Goal: Task Accomplishment & Management: Use online tool/utility

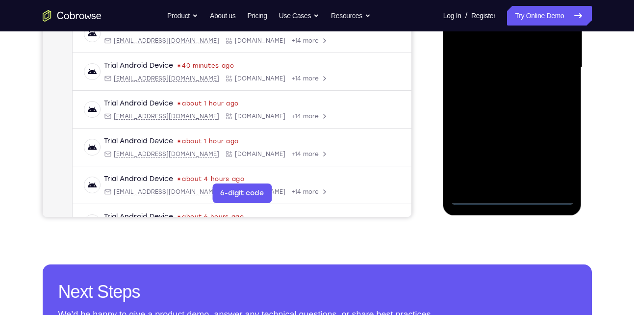
scroll to position [240, 0]
click at [515, 195] on div at bounding box center [513, 67] width 124 height 275
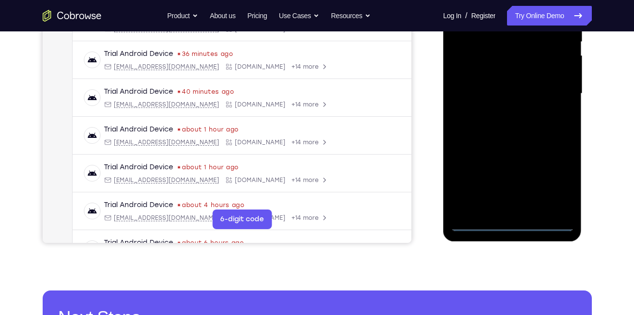
scroll to position [211, 0]
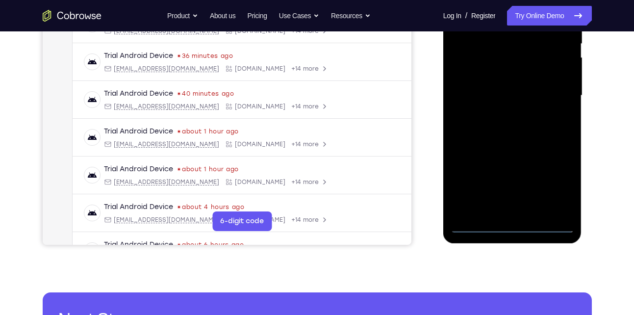
click at [511, 224] on div at bounding box center [513, 95] width 124 height 275
click at [559, 183] on div at bounding box center [513, 95] width 124 height 275
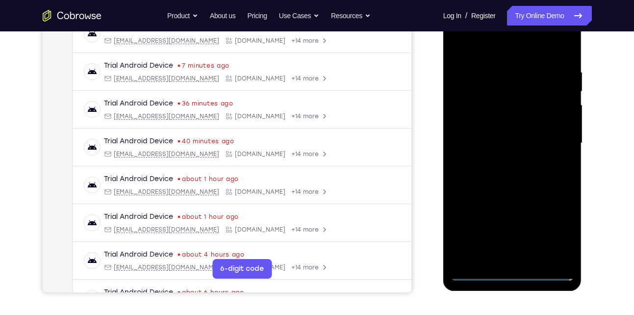
scroll to position [163, 0]
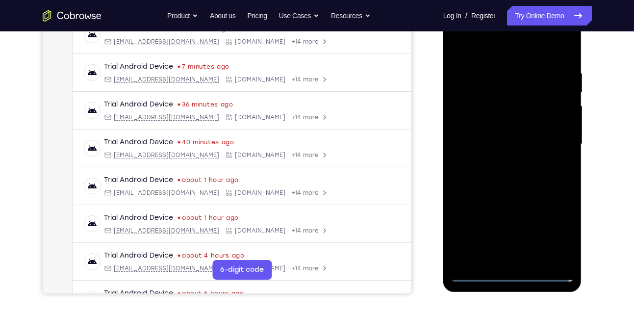
click at [485, 52] on div at bounding box center [513, 144] width 124 height 275
click at [551, 142] on div at bounding box center [513, 144] width 124 height 275
click at [504, 163] on div at bounding box center [513, 144] width 124 height 275
click at [487, 138] on div at bounding box center [513, 144] width 124 height 275
click at [488, 144] on div at bounding box center [513, 144] width 124 height 275
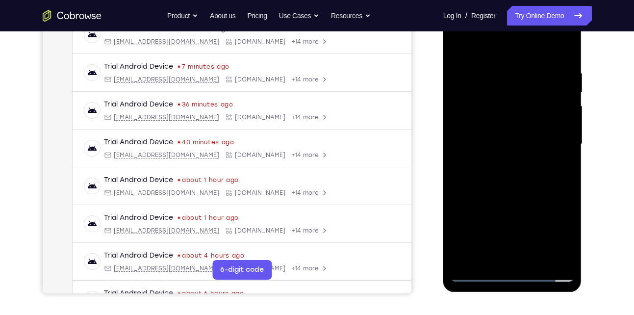
click at [488, 177] on div at bounding box center [513, 144] width 124 height 275
drag, startPoint x: 494, startPoint y: 52, endPoint x: 487, endPoint y: 34, distance: 20.0
click at [487, 34] on div at bounding box center [513, 144] width 124 height 275
click at [481, 180] on div at bounding box center [513, 144] width 124 height 275
click at [564, 259] on div at bounding box center [513, 144] width 124 height 275
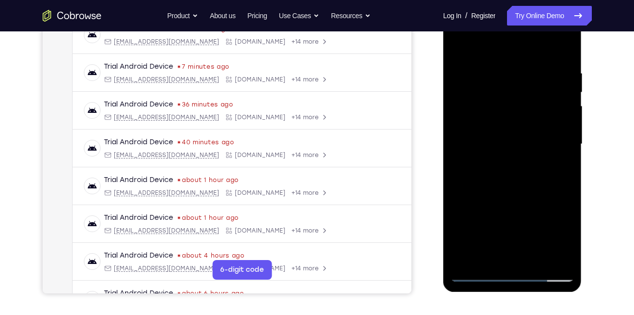
drag, startPoint x: 541, startPoint y: 202, endPoint x: 535, endPoint y: 117, distance: 84.5
click at [535, 117] on div at bounding box center [513, 144] width 124 height 275
click at [523, 190] on div at bounding box center [513, 144] width 124 height 275
click at [526, 174] on div at bounding box center [513, 144] width 124 height 275
click at [563, 48] on div at bounding box center [513, 144] width 124 height 275
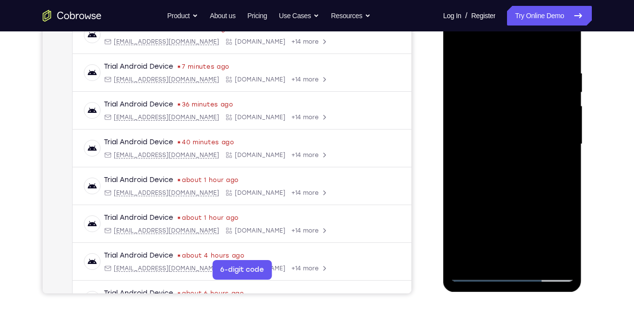
click at [511, 173] on div at bounding box center [513, 144] width 124 height 275
drag, startPoint x: 514, startPoint y: 195, endPoint x: 510, endPoint y: 202, distance: 7.5
click at [510, 202] on div at bounding box center [513, 144] width 124 height 275
drag, startPoint x: 498, startPoint y: 104, endPoint x: 496, endPoint y: 218, distance: 113.3
click at [496, 218] on div at bounding box center [513, 144] width 124 height 275
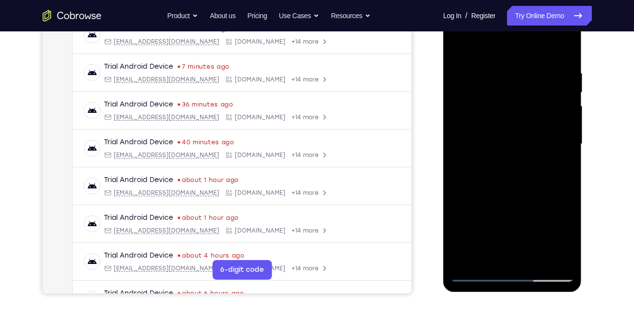
click at [481, 66] on div at bounding box center [513, 144] width 124 height 275
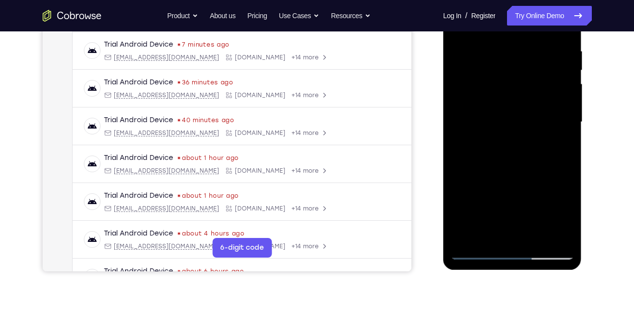
scroll to position [177, 0]
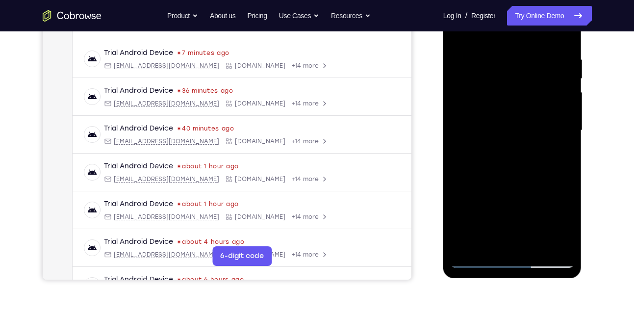
drag, startPoint x: 484, startPoint y: 126, endPoint x: 480, endPoint y: 75, distance: 51.2
click at [480, 75] on div at bounding box center [513, 130] width 124 height 275
click at [564, 247] on div at bounding box center [513, 130] width 124 height 275
click at [484, 195] on div at bounding box center [513, 130] width 124 height 275
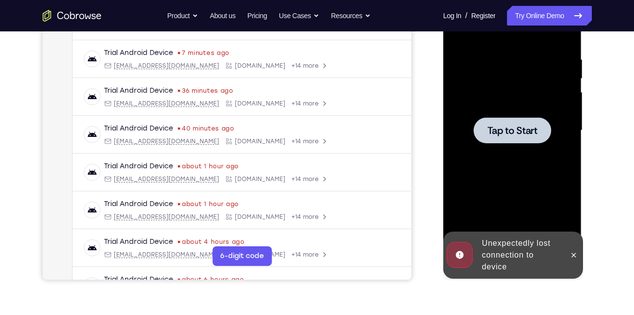
click at [501, 163] on div at bounding box center [513, 130] width 124 height 275
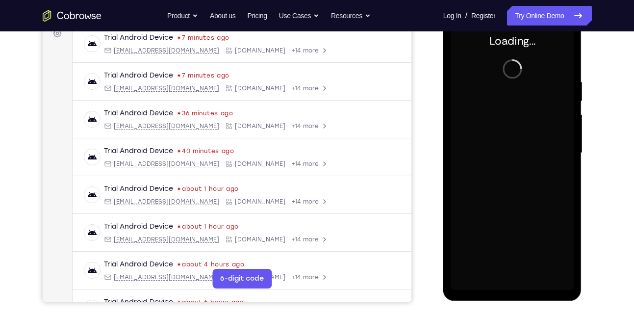
scroll to position [153, 0]
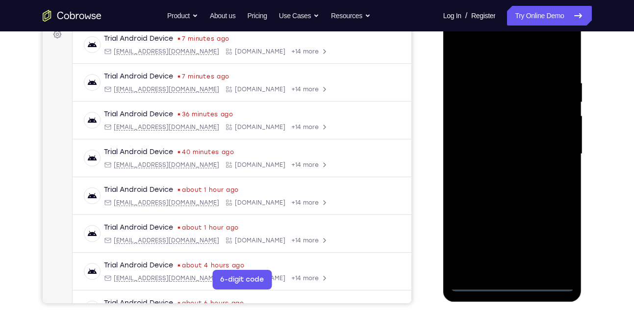
click at [512, 284] on div at bounding box center [513, 154] width 124 height 275
click at [552, 238] on div at bounding box center [513, 154] width 124 height 275
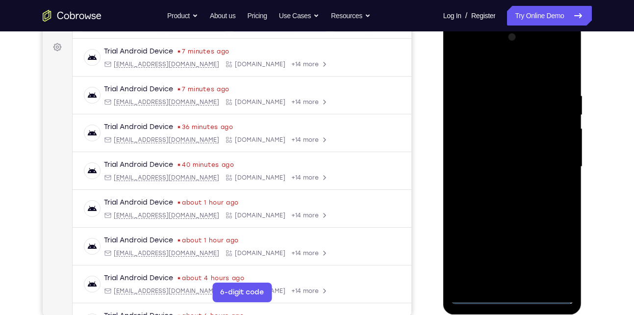
click at [527, 74] on div at bounding box center [513, 166] width 124 height 275
click at [555, 166] on div at bounding box center [513, 166] width 124 height 275
click at [522, 284] on div at bounding box center [513, 166] width 124 height 275
click at [495, 163] on div at bounding box center [513, 166] width 124 height 275
click at [507, 169] on div at bounding box center [513, 166] width 124 height 275
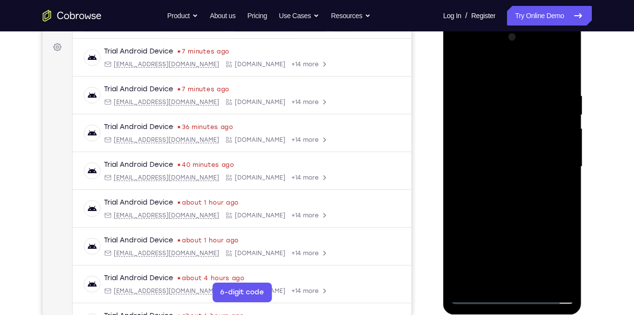
click at [506, 196] on div at bounding box center [513, 166] width 124 height 275
click at [561, 84] on div at bounding box center [513, 166] width 124 height 275
click at [566, 281] on div at bounding box center [513, 166] width 124 height 275
click at [533, 280] on div at bounding box center [513, 166] width 124 height 275
click at [515, 223] on div at bounding box center [513, 166] width 124 height 275
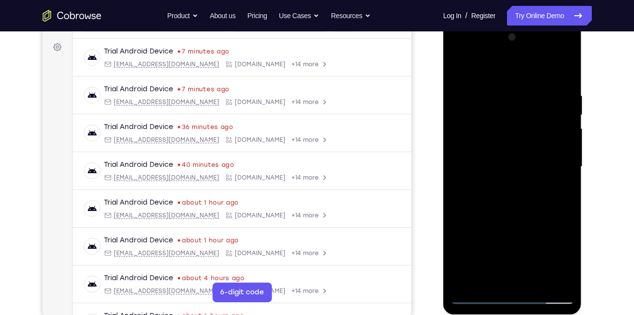
click at [512, 208] on div at bounding box center [513, 166] width 124 height 275
click at [474, 73] on div at bounding box center [513, 166] width 124 height 275
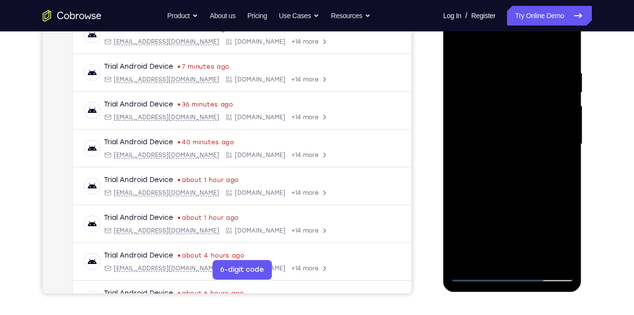
scroll to position [164, 0]
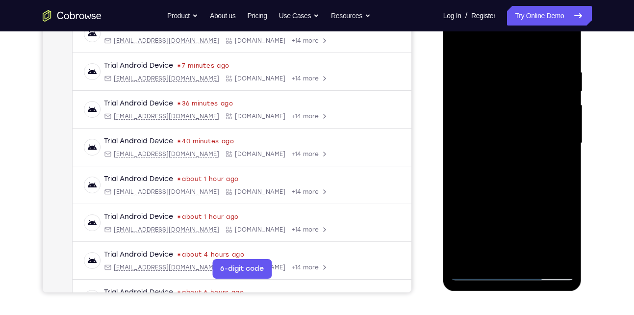
click at [461, 45] on div at bounding box center [513, 143] width 124 height 275
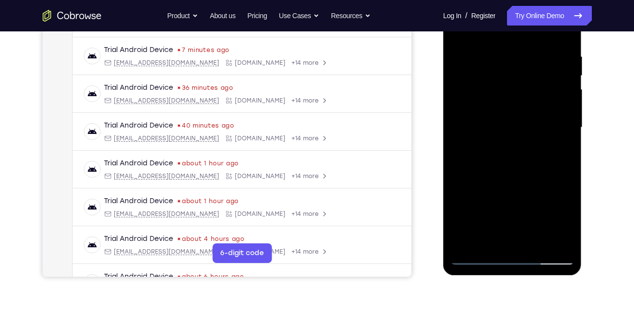
click at [484, 241] on div at bounding box center [513, 127] width 124 height 275
click at [561, 223] on div at bounding box center [513, 127] width 124 height 275
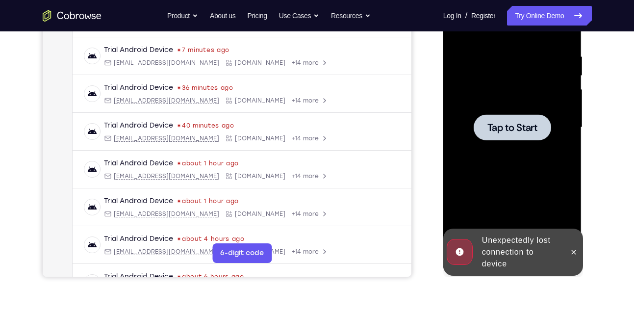
click at [531, 179] on div at bounding box center [513, 127] width 124 height 275
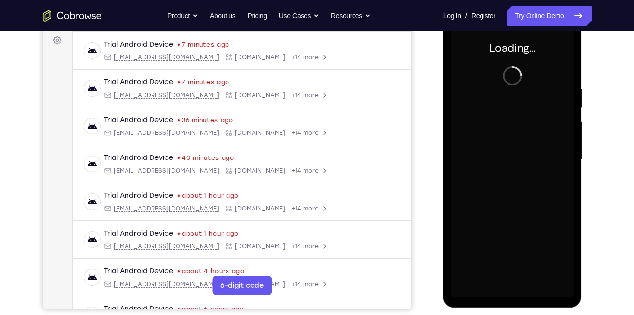
scroll to position [147, 0]
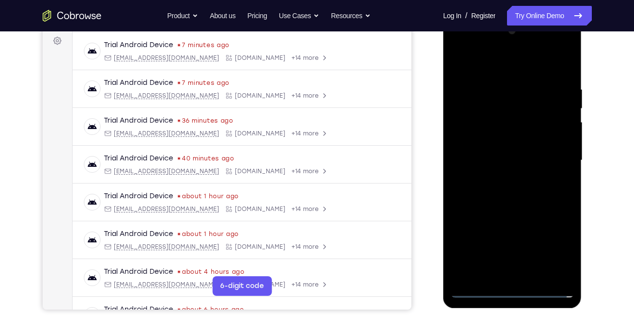
click at [513, 290] on div at bounding box center [513, 160] width 124 height 275
click at [560, 244] on div at bounding box center [513, 160] width 124 height 275
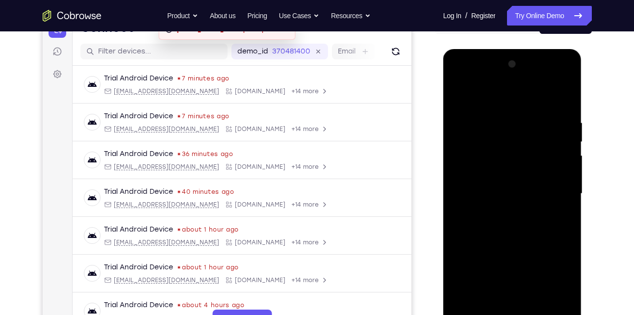
scroll to position [112, 0]
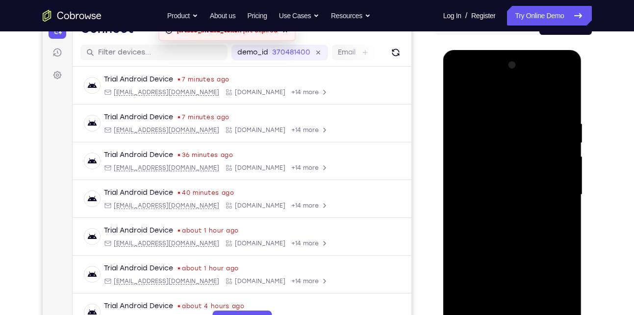
click at [506, 104] on div at bounding box center [513, 194] width 124 height 275
click at [552, 192] on div at bounding box center [513, 194] width 124 height 275
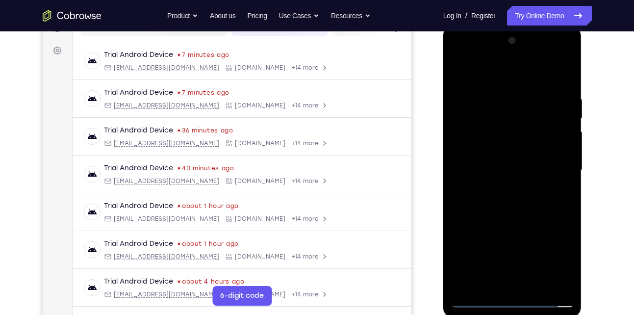
scroll to position [139, 0]
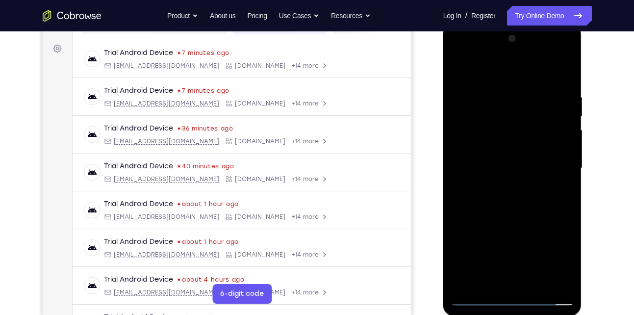
click at [502, 184] on div at bounding box center [513, 168] width 124 height 275
click at [507, 157] on div at bounding box center [513, 168] width 124 height 275
click at [506, 168] on div at bounding box center [513, 168] width 124 height 275
click at [509, 162] on div at bounding box center [513, 168] width 124 height 275
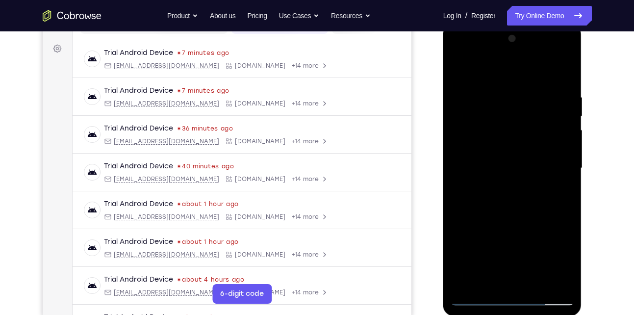
click at [536, 284] on div at bounding box center [513, 168] width 124 height 275
click at [527, 211] on div at bounding box center [513, 168] width 124 height 275
click at [536, 286] on div at bounding box center [513, 168] width 124 height 275
click at [522, 220] on div at bounding box center [513, 168] width 124 height 275
click at [511, 160] on div at bounding box center [513, 168] width 124 height 275
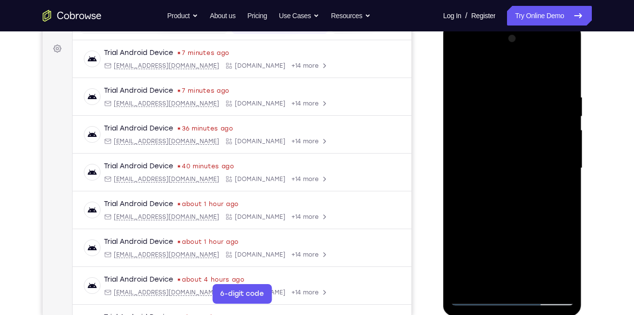
scroll to position [159, 0]
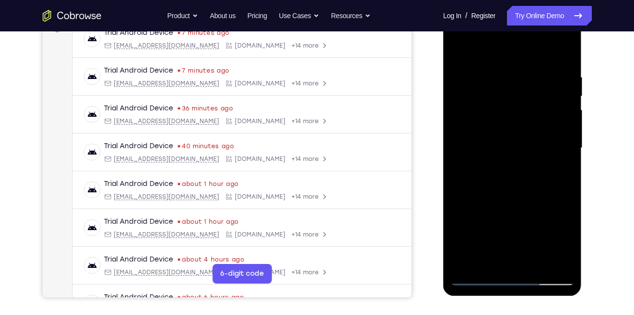
click at [491, 261] on div at bounding box center [513, 148] width 124 height 275
click at [474, 167] on div at bounding box center [513, 148] width 124 height 275
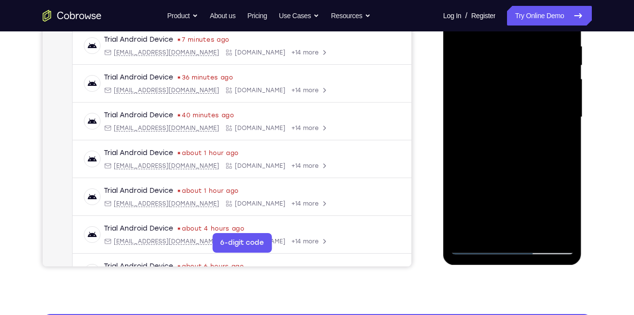
scroll to position [191, 0]
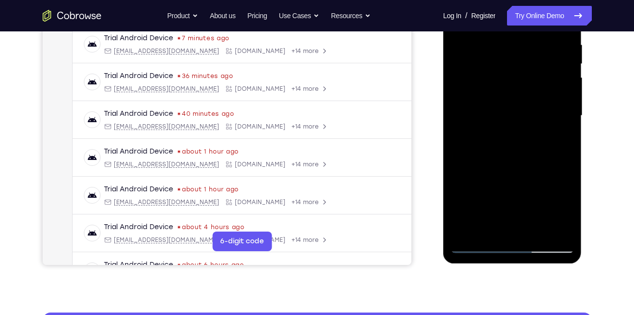
click at [478, 244] on div at bounding box center [513, 115] width 124 height 275
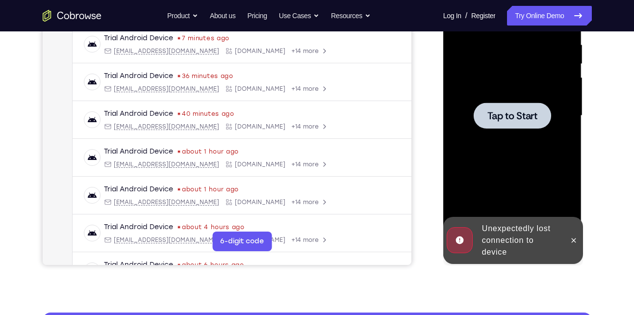
click at [499, 170] on div at bounding box center [513, 115] width 124 height 275
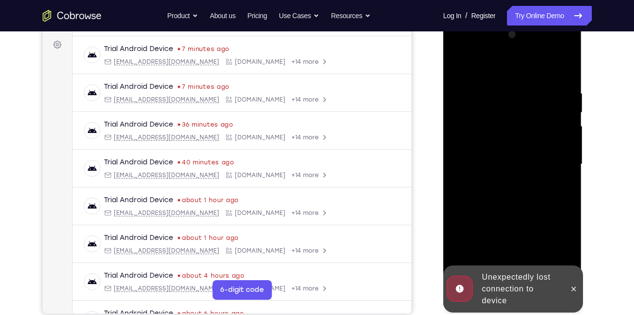
scroll to position [146, 0]
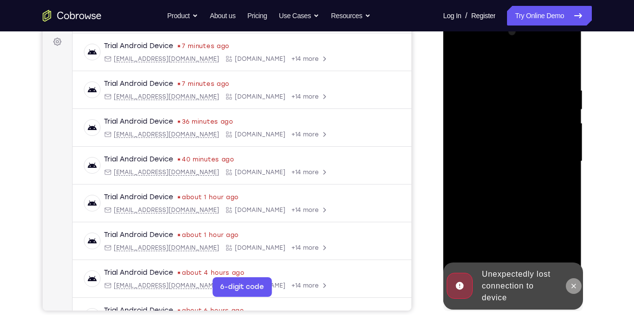
click at [572, 281] on button at bounding box center [574, 286] width 16 height 16
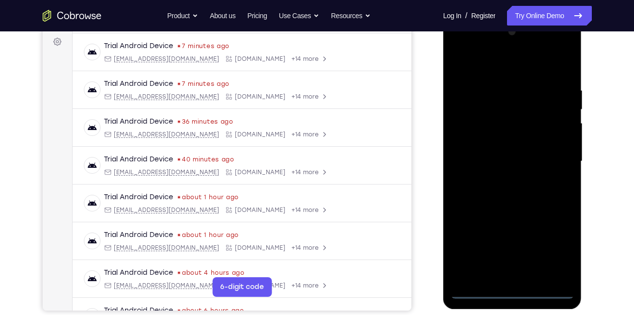
click at [513, 289] on div at bounding box center [513, 161] width 124 height 275
click at [513, 290] on div at bounding box center [513, 161] width 124 height 275
click at [512, 291] on div at bounding box center [513, 161] width 124 height 275
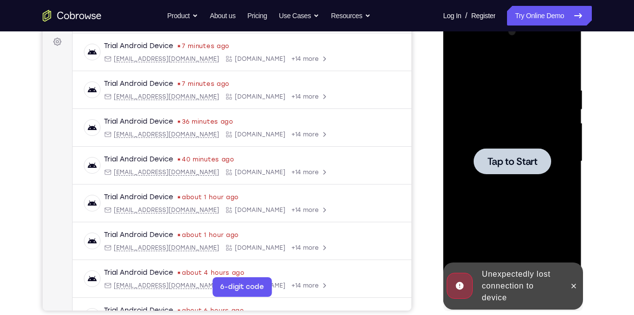
click at [494, 182] on div at bounding box center [513, 161] width 124 height 275
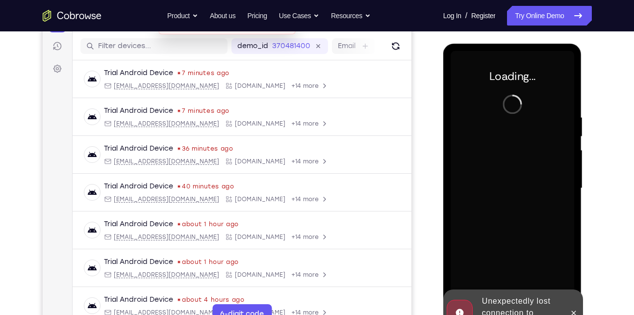
scroll to position [143, 0]
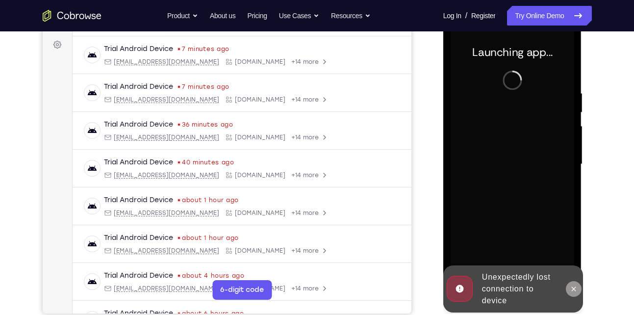
click at [573, 283] on button at bounding box center [574, 289] width 16 height 16
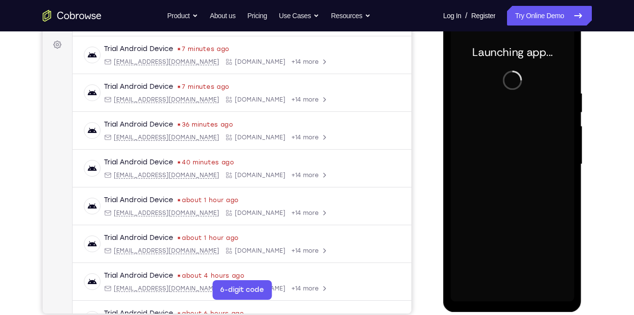
scroll to position [157, 0]
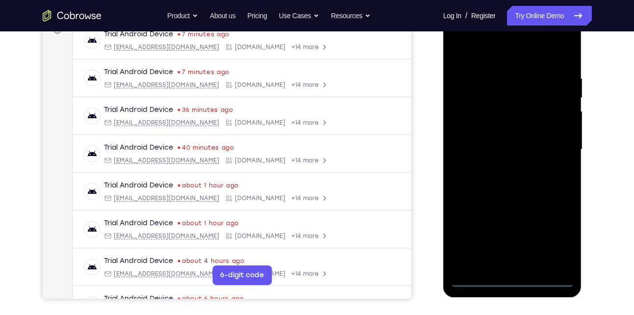
click at [510, 281] on div at bounding box center [513, 149] width 124 height 275
click at [558, 236] on div at bounding box center [513, 149] width 124 height 275
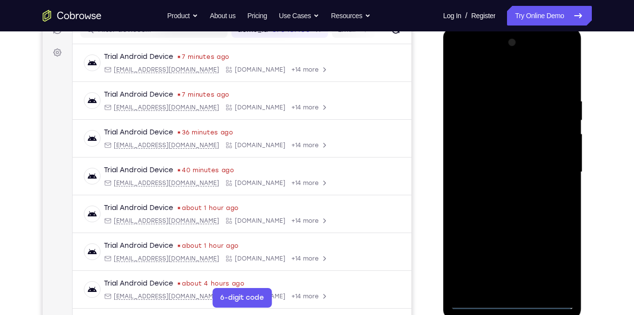
scroll to position [133, 0]
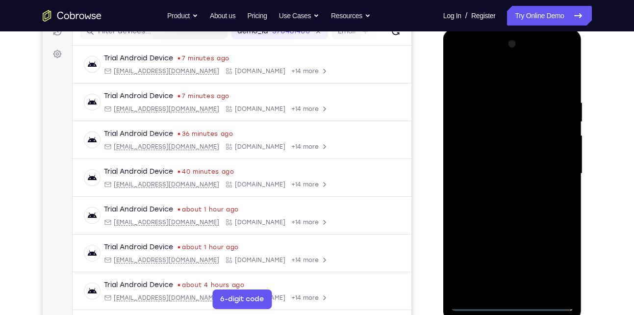
click at [502, 84] on div at bounding box center [513, 173] width 124 height 275
click at [554, 165] on div at bounding box center [513, 173] width 124 height 275
click at [500, 192] on div at bounding box center [513, 173] width 124 height 275
click at [504, 150] on div at bounding box center [513, 173] width 124 height 275
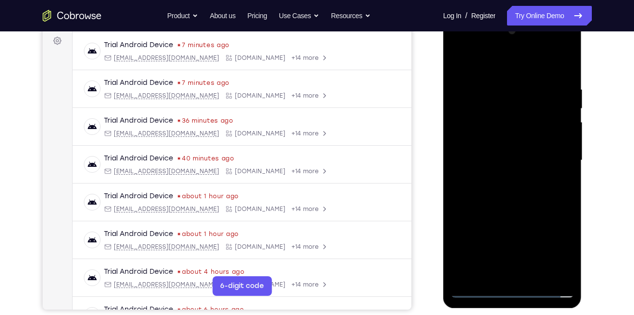
scroll to position [149, 0]
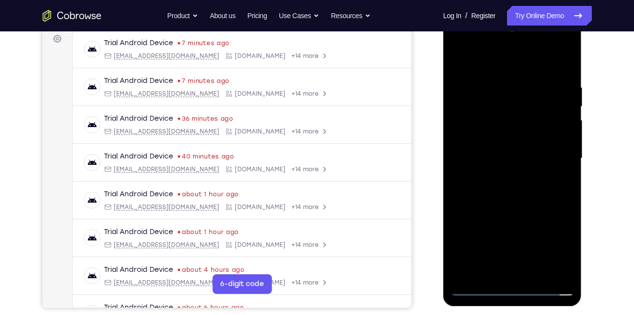
click at [518, 136] on div at bounding box center [513, 158] width 124 height 275
click at [534, 275] on div at bounding box center [513, 158] width 124 height 275
click at [506, 209] on div at bounding box center [513, 158] width 124 height 275
click at [507, 199] on div at bounding box center [513, 158] width 124 height 275
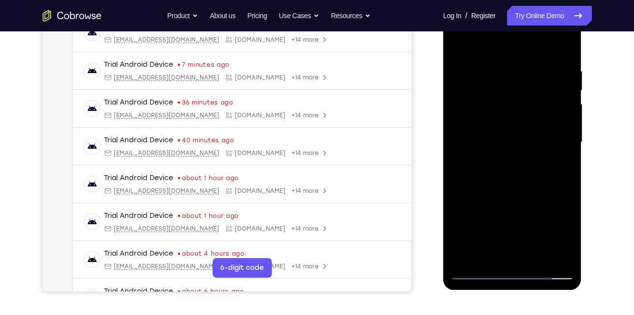
scroll to position [166, 0]
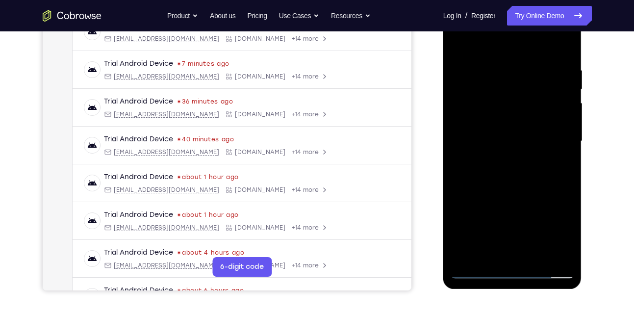
click at [499, 254] on div at bounding box center [513, 141] width 124 height 275
click at [565, 234] on div at bounding box center [513, 141] width 124 height 275
click at [488, 254] on div at bounding box center [513, 141] width 124 height 275
click at [544, 196] on div at bounding box center [513, 141] width 124 height 275
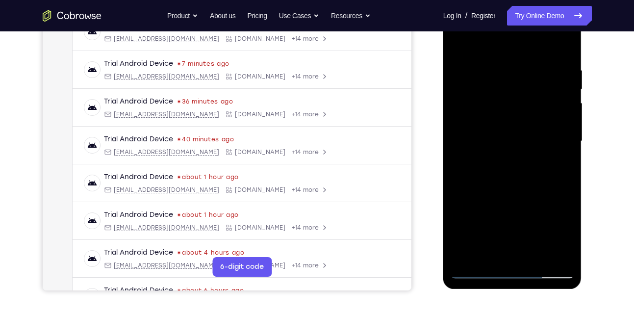
click at [542, 196] on div at bounding box center [513, 141] width 124 height 275
click at [563, 157] on div at bounding box center [513, 141] width 124 height 275
click at [461, 45] on div at bounding box center [513, 141] width 124 height 275
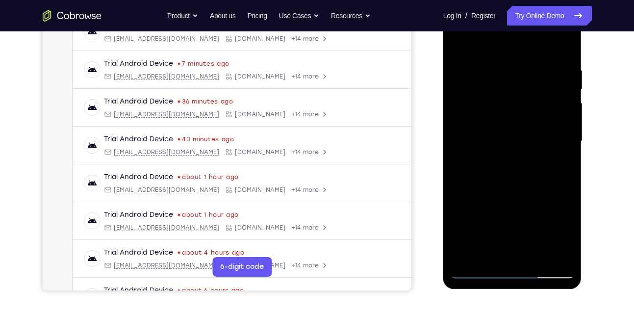
click at [566, 44] on div at bounding box center [513, 141] width 124 height 275
click at [565, 54] on div at bounding box center [513, 141] width 124 height 275
click at [565, 44] on div at bounding box center [513, 141] width 124 height 275
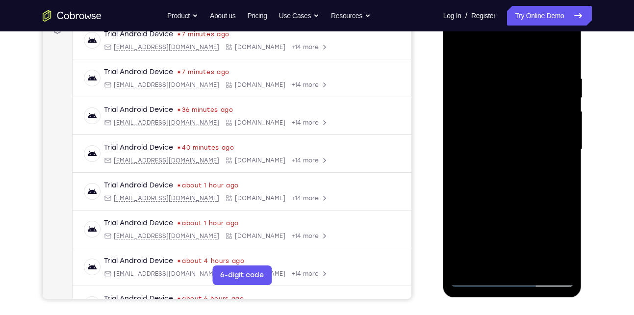
scroll to position [157, 0]
click at [497, 69] on div at bounding box center [513, 150] width 124 height 275
drag, startPoint x: 505, startPoint y: 213, endPoint x: 496, endPoint y: 120, distance: 93.1
click at [496, 120] on div at bounding box center [513, 150] width 124 height 275
click at [483, 170] on div at bounding box center [513, 150] width 124 height 275
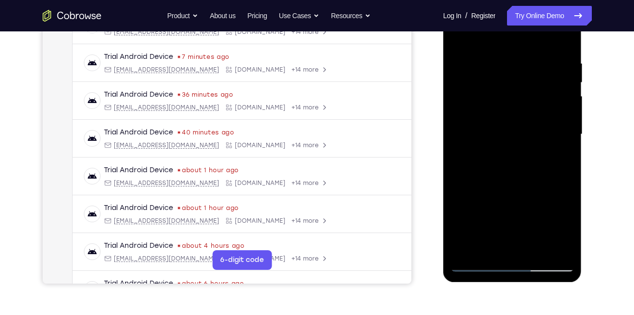
scroll to position [173, 0]
click at [542, 159] on div at bounding box center [513, 134] width 124 height 275
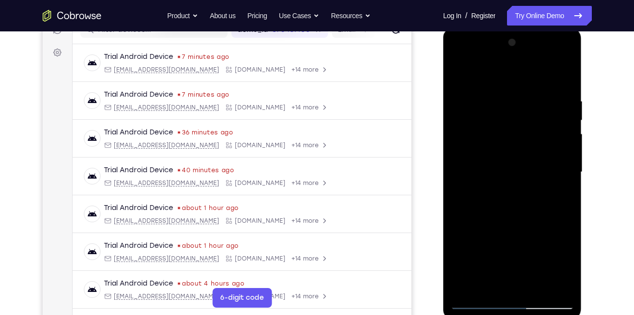
scroll to position [135, 0]
click at [458, 75] on div at bounding box center [513, 171] width 124 height 275
click at [459, 75] on div at bounding box center [513, 171] width 124 height 275
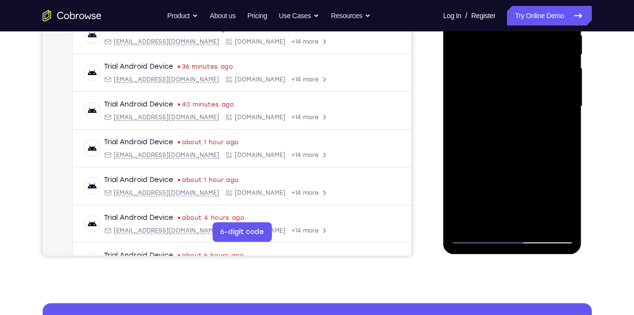
scroll to position [209, 0]
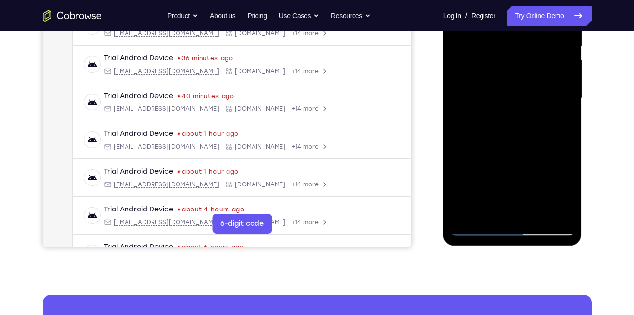
click at [470, 215] on div at bounding box center [513, 98] width 124 height 275
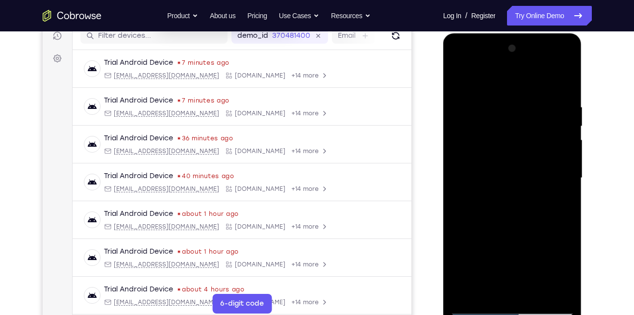
scroll to position [124, 0]
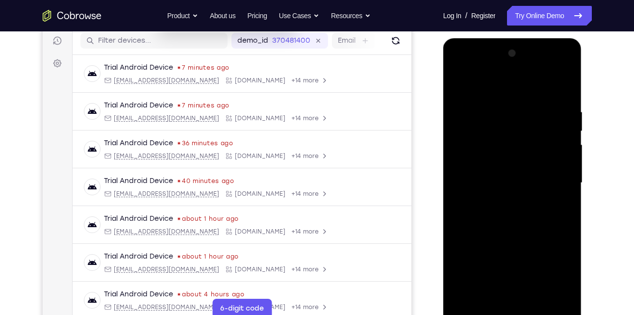
click at [565, 83] on div at bounding box center [513, 183] width 124 height 275
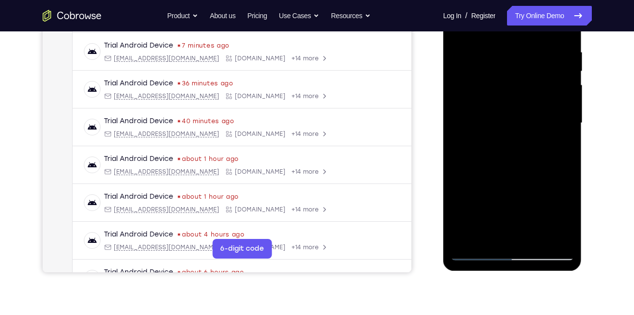
scroll to position [134, 0]
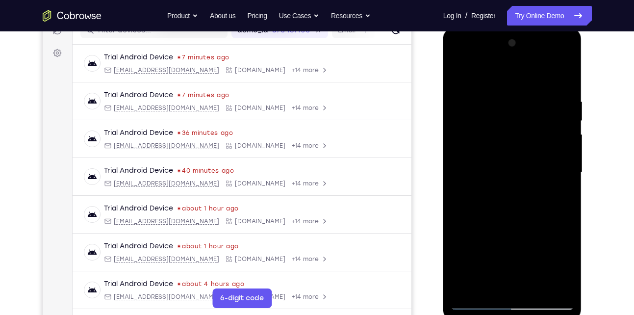
click at [481, 89] on div at bounding box center [513, 172] width 124 height 275
drag, startPoint x: 500, startPoint y: 237, endPoint x: 485, endPoint y: 152, distance: 87.1
click at [485, 152] on div at bounding box center [513, 172] width 124 height 275
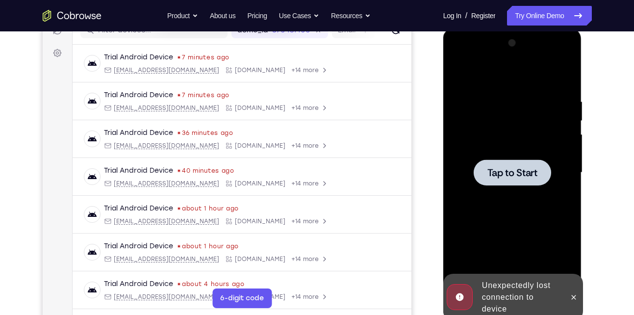
click at [462, 243] on div at bounding box center [513, 172] width 124 height 275
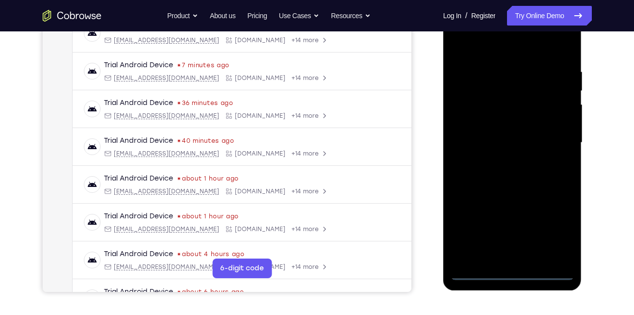
scroll to position [168, 0]
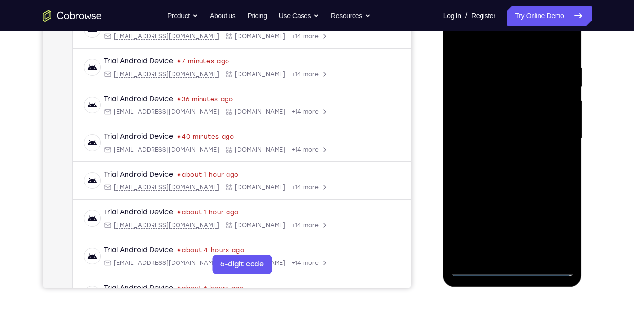
click at [511, 268] on div at bounding box center [513, 138] width 124 height 275
click at [553, 233] on div at bounding box center [513, 138] width 124 height 275
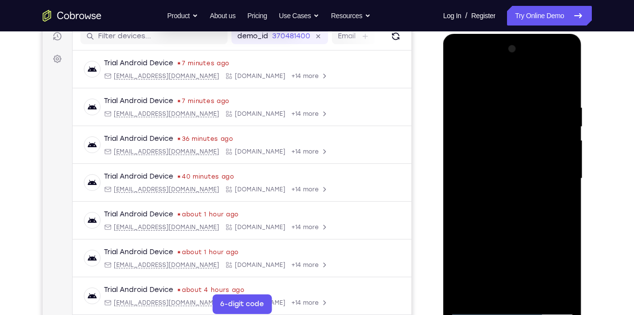
scroll to position [128, 0]
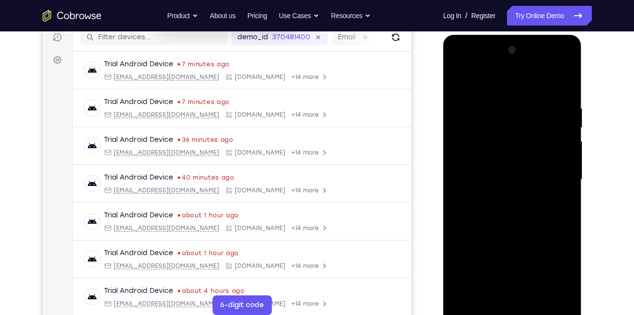
click at [489, 84] on div at bounding box center [513, 179] width 124 height 275
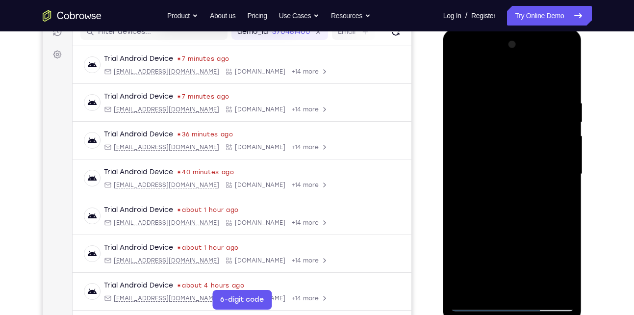
click at [554, 170] on div at bounding box center [513, 174] width 124 height 275
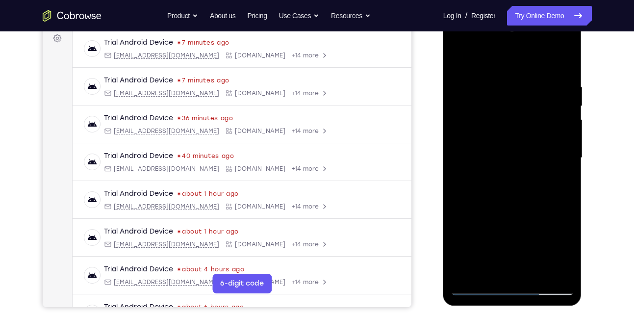
scroll to position [150, 0]
click at [501, 177] on div at bounding box center [513, 157] width 124 height 275
click at [494, 150] on div at bounding box center [513, 157] width 124 height 275
click at [516, 159] on div at bounding box center [513, 157] width 124 height 275
click at [500, 194] on div at bounding box center [513, 157] width 124 height 275
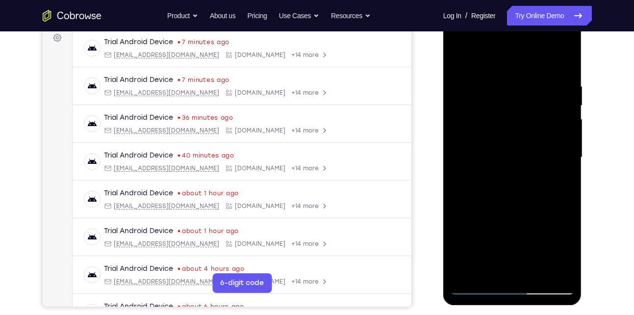
click at [500, 194] on div at bounding box center [513, 157] width 124 height 275
click at [502, 187] on div at bounding box center [513, 157] width 124 height 275
click at [567, 56] on div at bounding box center [513, 157] width 124 height 275
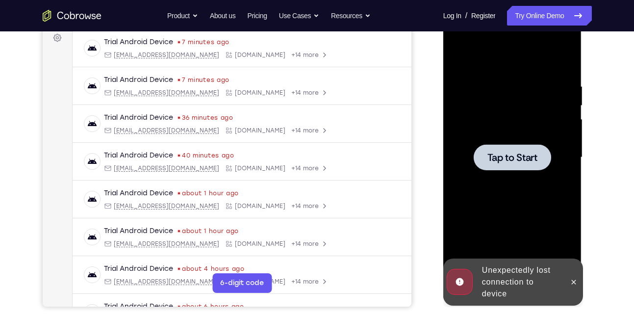
click at [535, 153] on span "Tap to Start" at bounding box center [513, 158] width 50 height 10
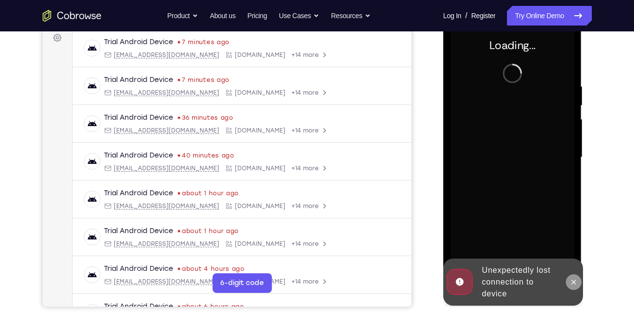
click at [574, 278] on icon at bounding box center [574, 282] width 8 height 8
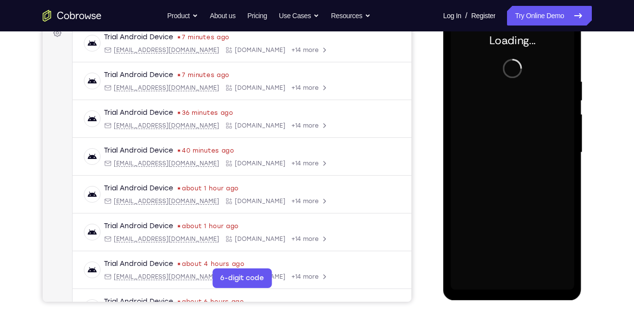
scroll to position [155, 0]
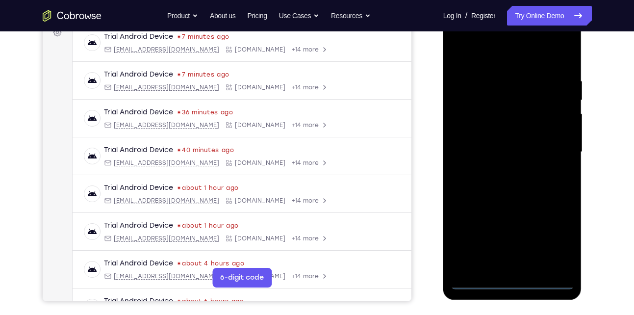
click at [515, 281] on div at bounding box center [513, 152] width 124 height 275
click at [555, 243] on div at bounding box center [513, 152] width 124 height 275
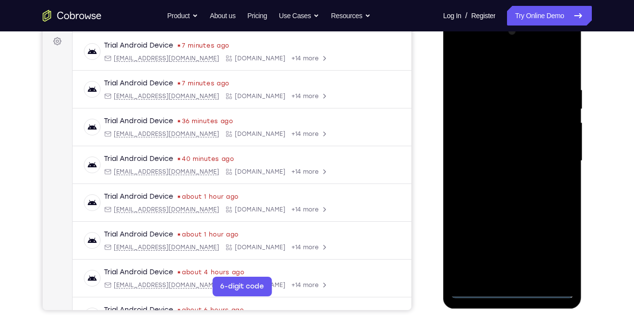
scroll to position [145, 0]
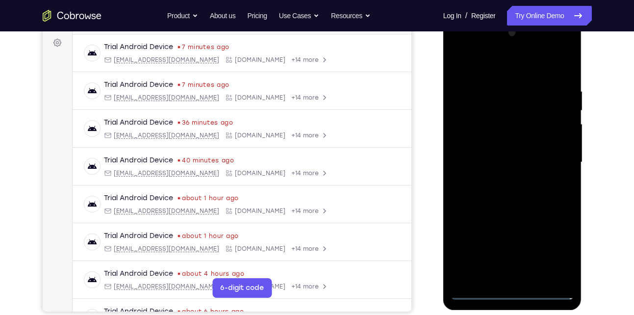
click at [510, 293] on div at bounding box center [513, 162] width 124 height 275
click at [513, 291] on div at bounding box center [513, 162] width 124 height 275
click at [512, 292] on div at bounding box center [513, 162] width 124 height 275
click at [559, 252] on div at bounding box center [513, 162] width 124 height 275
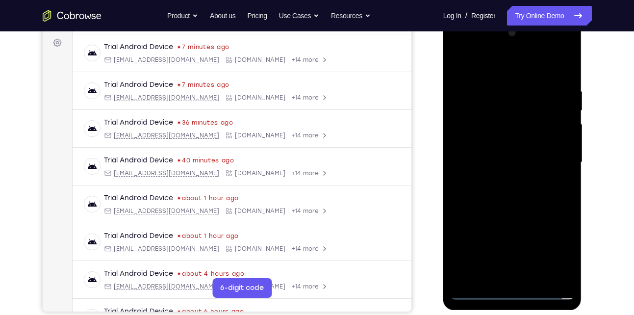
click at [503, 72] on div at bounding box center [513, 162] width 124 height 275
click at [556, 160] on div at bounding box center [513, 162] width 124 height 275
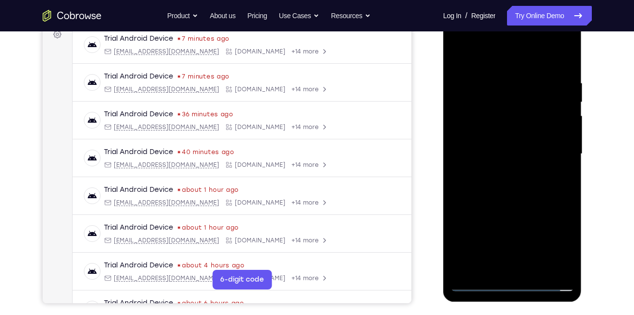
scroll to position [154, 0]
click at [503, 173] on div at bounding box center [513, 153] width 124 height 275
click at [504, 172] on div at bounding box center [513, 153] width 124 height 275
click at [506, 143] on div at bounding box center [513, 153] width 124 height 275
click at [507, 155] on div at bounding box center [513, 153] width 124 height 275
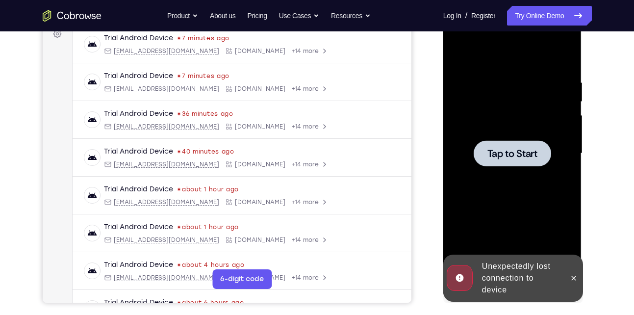
click at [509, 9] on div "Tap to Start" at bounding box center [512, 9] width 139 height 0
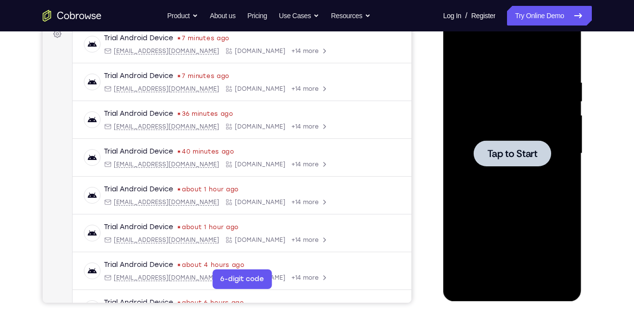
click at [498, 187] on div at bounding box center [513, 153] width 124 height 275
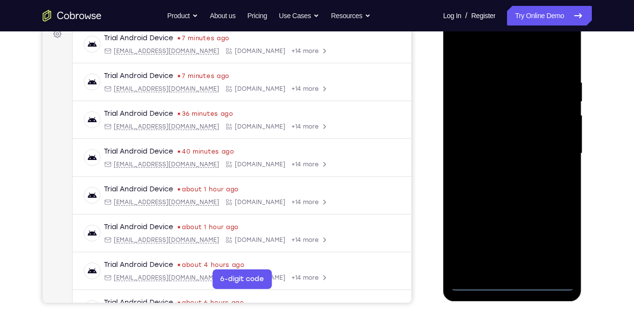
click at [513, 286] on div at bounding box center [513, 153] width 124 height 275
click at [556, 242] on div at bounding box center [513, 153] width 124 height 275
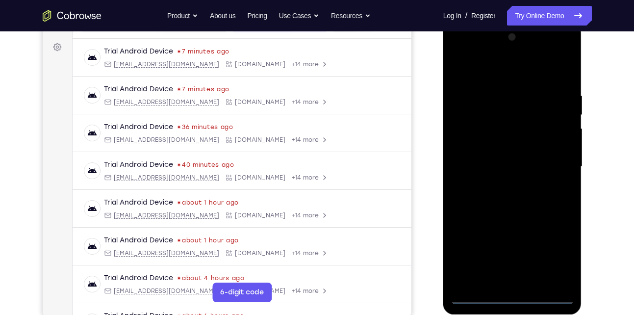
scroll to position [139, 0]
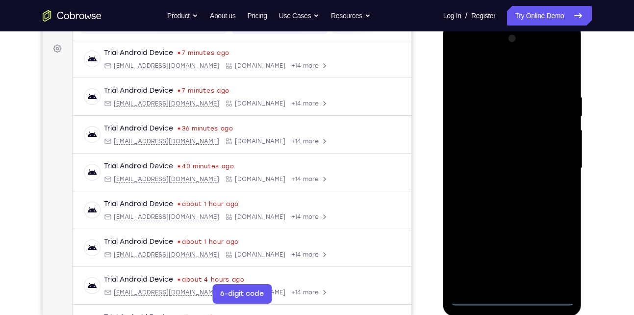
click at [495, 73] on div at bounding box center [513, 168] width 124 height 275
click at [554, 163] on div at bounding box center [513, 168] width 124 height 275
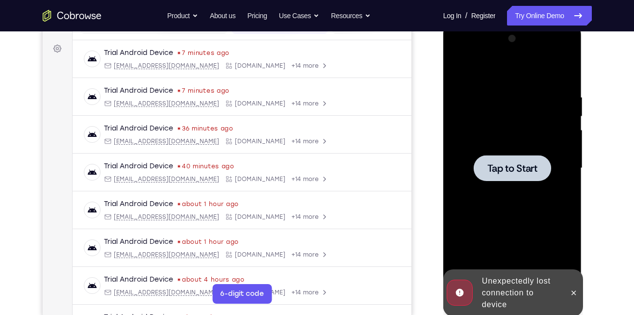
click at [493, 163] on span "Tap to Start" at bounding box center [513, 168] width 50 height 10
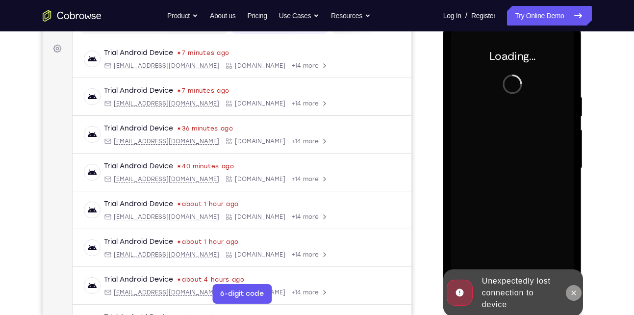
click at [574, 290] on icon at bounding box center [574, 293] width 8 height 8
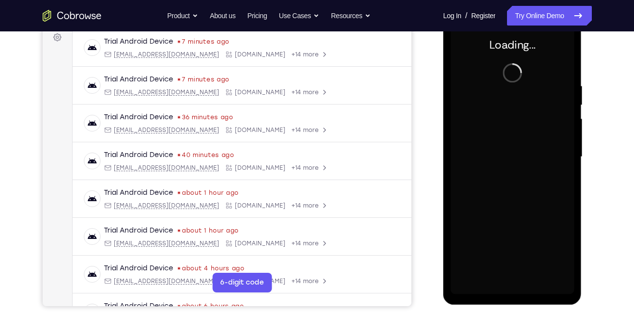
scroll to position [153, 0]
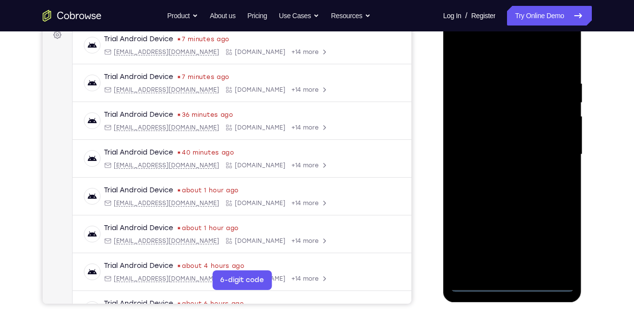
click at [512, 283] on div at bounding box center [513, 154] width 124 height 275
click at [553, 238] on div at bounding box center [513, 154] width 124 height 275
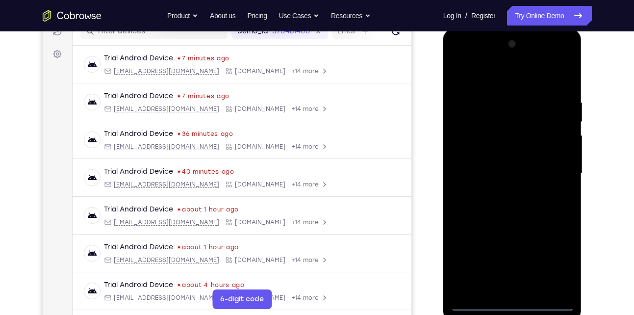
scroll to position [131, 0]
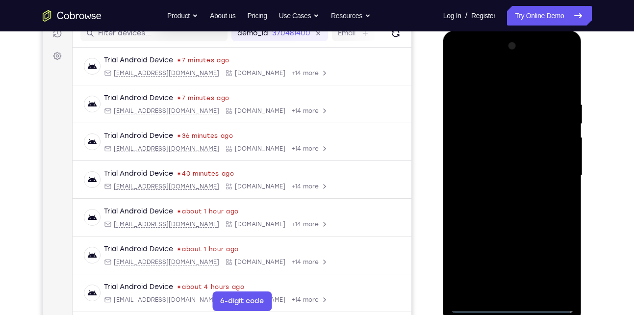
click at [504, 79] on div at bounding box center [513, 175] width 124 height 275
click at [556, 174] on div at bounding box center [513, 175] width 124 height 275
click at [498, 193] on div at bounding box center [513, 175] width 124 height 275
click at [503, 168] on div at bounding box center [513, 175] width 124 height 275
click at [517, 188] on div at bounding box center [513, 175] width 124 height 275
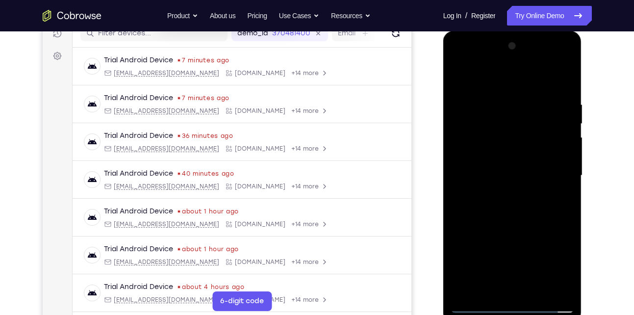
click at [458, 73] on div at bounding box center [513, 175] width 124 height 275
click at [497, 190] on div at bounding box center [513, 175] width 124 height 275
click at [521, 180] on div at bounding box center [513, 175] width 124 height 275
click at [522, 210] on div at bounding box center [513, 175] width 124 height 275
click at [532, 207] on div at bounding box center [513, 175] width 124 height 275
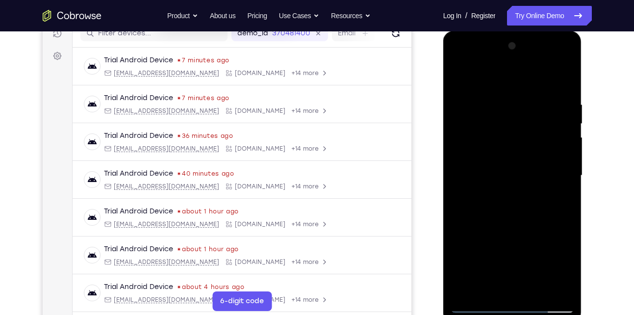
click at [564, 87] on div at bounding box center [513, 175] width 124 height 275
click at [568, 76] on div at bounding box center [513, 175] width 124 height 275
click at [494, 97] on div at bounding box center [513, 175] width 124 height 275
drag, startPoint x: 503, startPoint y: 204, endPoint x: 496, endPoint y: 125, distance: 79.7
click at [496, 125] on div at bounding box center [513, 175] width 124 height 275
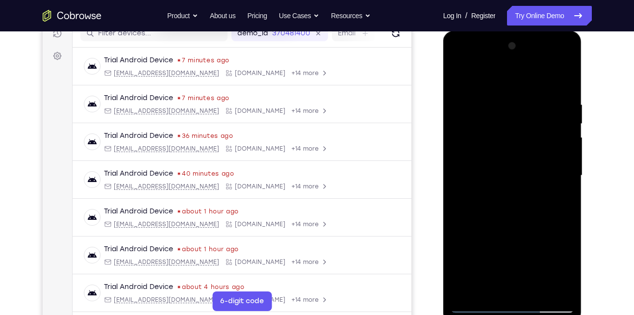
click at [526, 211] on div at bounding box center [513, 175] width 124 height 275
click at [552, 211] on div at bounding box center [513, 175] width 124 height 275
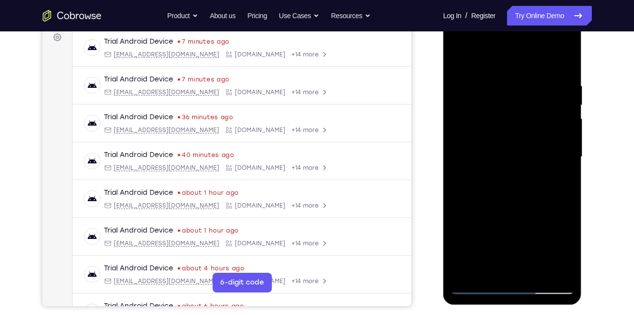
scroll to position [154, 0]
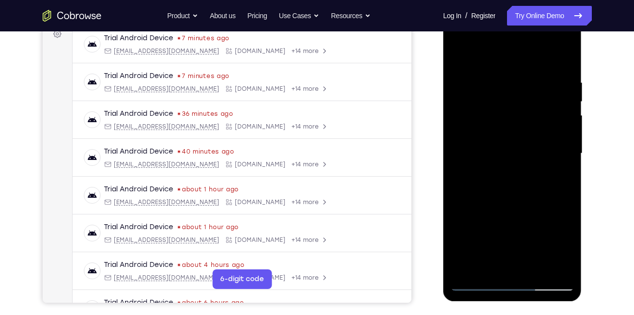
click at [533, 269] on div at bounding box center [513, 153] width 124 height 275
click at [507, 207] on div at bounding box center [513, 153] width 124 height 275
click at [511, 189] on div at bounding box center [513, 153] width 124 height 275
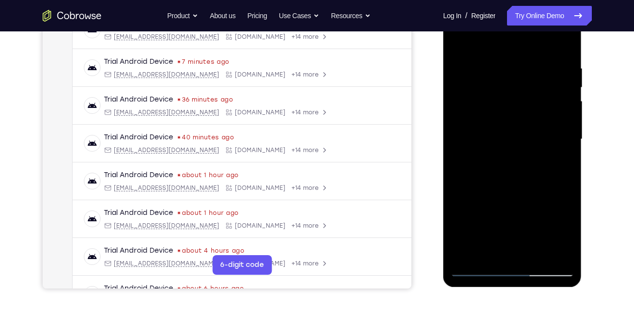
click at [501, 247] on div at bounding box center [513, 139] width 124 height 275
click at [490, 252] on div at bounding box center [513, 139] width 124 height 275
click at [537, 195] on div at bounding box center [513, 139] width 124 height 275
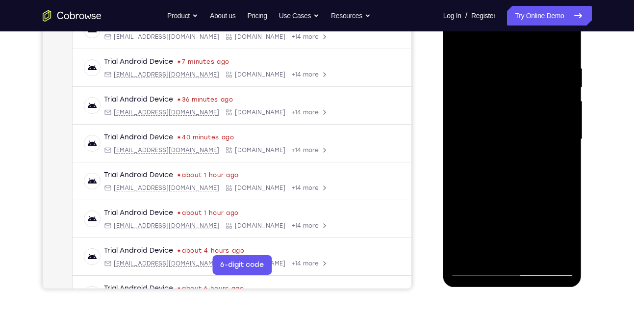
click at [535, 223] on div at bounding box center [513, 139] width 124 height 275
click at [522, 157] on div at bounding box center [513, 139] width 124 height 275
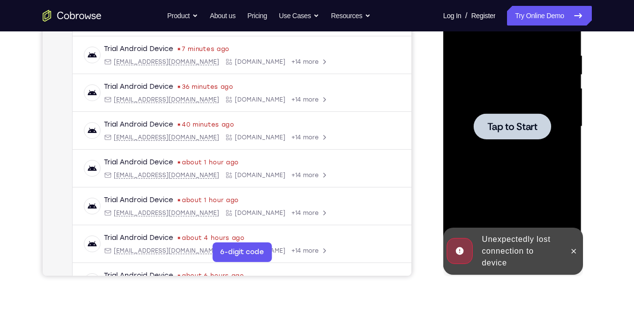
scroll to position [182, 0]
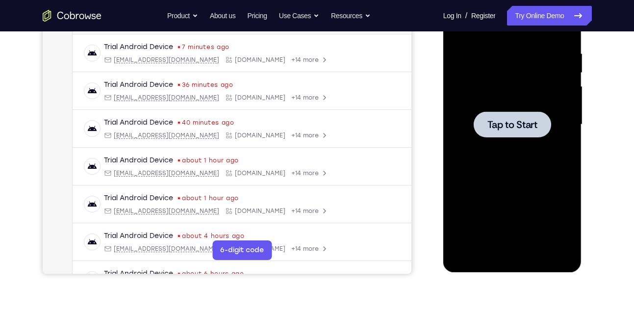
click at [465, 155] on div at bounding box center [513, 124] width 124 height 275
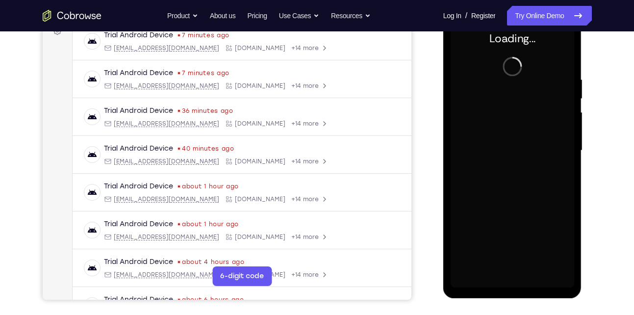
scroll to position [158, 0]
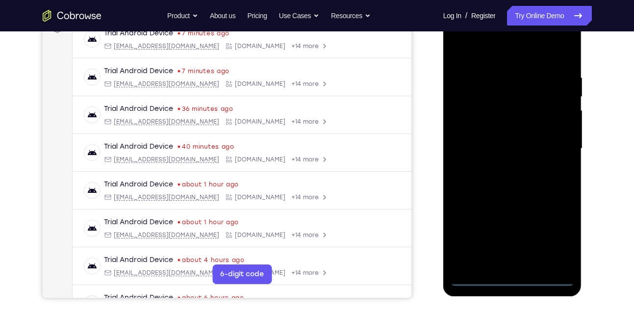
click at [515, 280] on div at bounding box center [513, 148] width 124 height 275
click at [514, 279] on div at bounding box center [513, 148] width 124 height 275
click at [554, 239] on div at bounding box center [513, 148] width 124 height 275
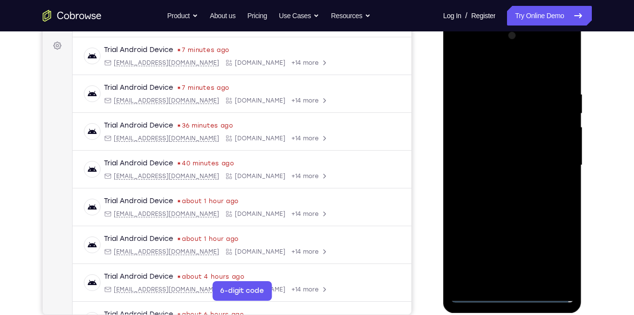
scroll to position [141, 0]
click at [493, 69] on div at bounding box center [513, 165] width 124 height 275
click at [551, 165] on div at bounding box center [513, 165] width 124 height 275
click at [500, 184] on div at bounding box center [513, 165] width 124 height 275
click at [487, 155] on div at bounding box center [513, 165] width 124 height 275
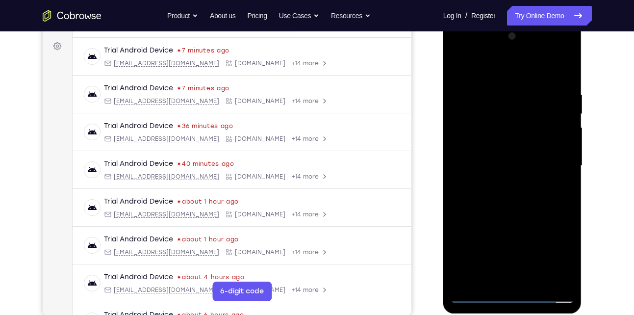
click at [564, 148] on div at bounding box center [513, 165] width 124 height 275
click at [566, 263] on div at bounding box center [513, 165] width 124 height 275
click at [534, 168] on div at bounding box center [513, 165] width 124 height 275
click at [490, 187] on div at bounding box center [513, 165] width 124 height 275
click at [485, 182] on div at bounding box center [513, 165] width 124 height 275
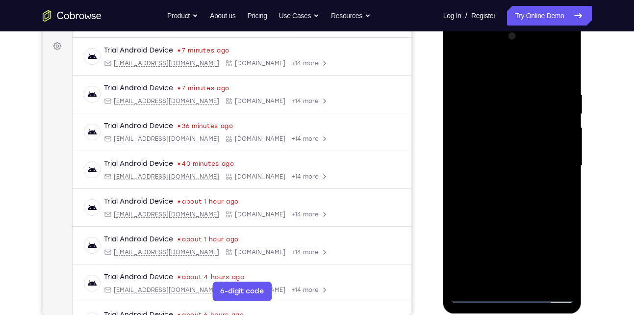
click at [567, 259] on div at bounding box center [513, 165] width 124 height 275
click at [521, 167] on div at bounding box center [513, 165] width 124 height 275
click at [500, 201] on div at bounding box center [513, 165] width 124 height 275
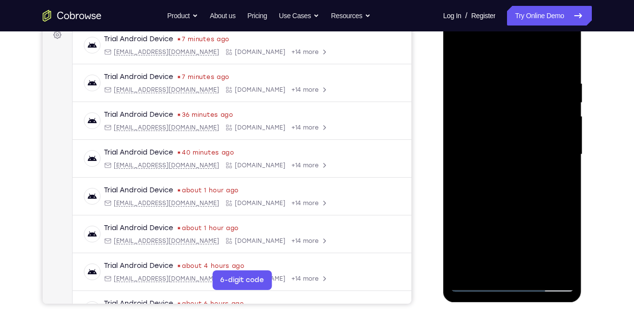
scroll to position [154, 0]
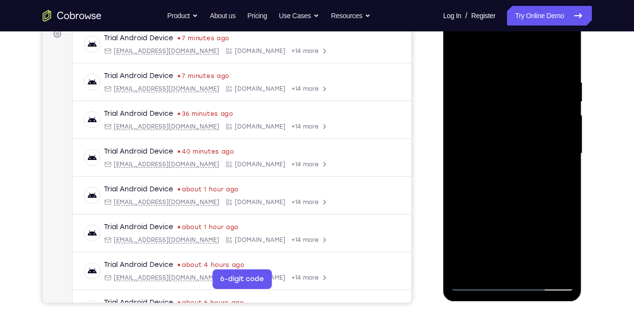
drag, startPoint x: 545, startPoint y: 186, endPoint x: 536, endPoint y: 118, distance: 68.3
click at [536, 118] on div at bounding box center [513, 153] width 124 height 275
click at [565, 61] on div at bounding box center [513, 153] width 124 height 275
click at [565, 56] on div at bounding box center [513, 153] width 124 height 275
click at [523, 182] on div at bounding box center [513, 153] width 124 height 275
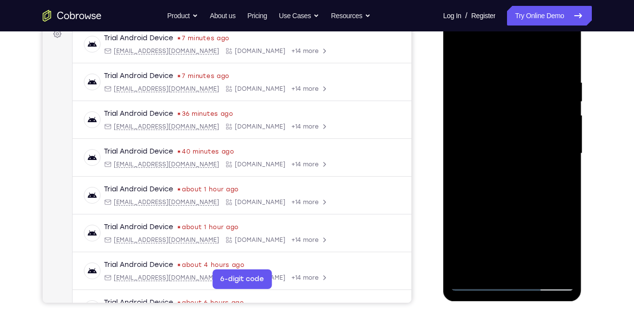
click at [567, 53] on div at bounding box center [513, 153] width 124 height 275
click at [554, 265] on div at bounding box center [513, 153] width 124 height 275
click at [536, 272] on div at bounding box center [513, 153] width 124 height 275
click at [519, 207] on div at bounding box center [513, 153] width 124 height 275
click at [507, 170] on div at bounding box center [513, 153] width 124 height 275
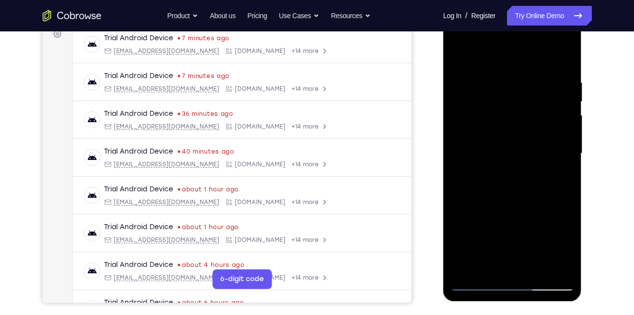
click at [476, 262] on div at bounding box center [513, 153] width 124 height 275
click at [484, 266] on div at bounding box center [513, 153] width 124 height 275
click at [540, 209] on div at bounding box center [513, 153] width 124 height 275
click at [568, 270] on div at bounding box center [513, 153] width 124 height 275
click at [538, 210] on div at bounding box center [513, 153] width 124 height 275
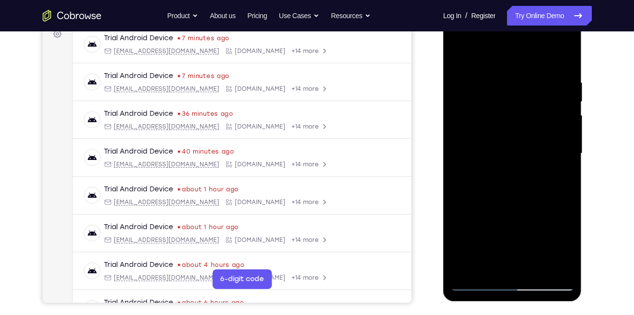
click at [561, 172] on div at bounding box center [513, 153] width 124 height 275
click at [460, 56] on div at bounding box center [513, 153] width 124 height 275
drag, startPoint x: 496, startPoint y: 218, endPoint x: 488, endPoint y: 136, distance: 82.4
click at [488, 136] on div at bounding box center [513, 153] width 124 height 275
click at [510, 265] on div at bounding box center [513, 153] width 124 height 275
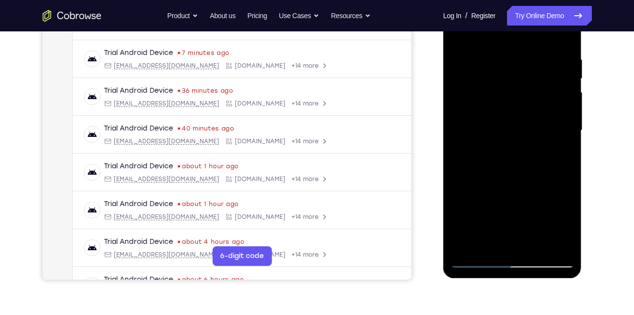
scroll to position [177, 0]
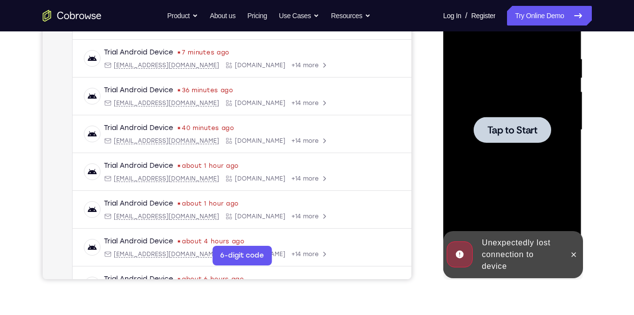
click at [512, 150] on div at bounding box center [513, 130] width 124 height 275
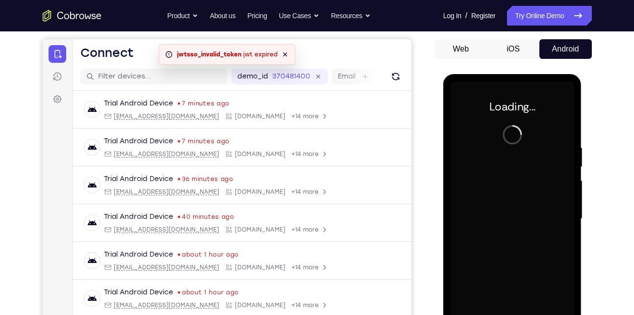
scroll to position [140, 0]
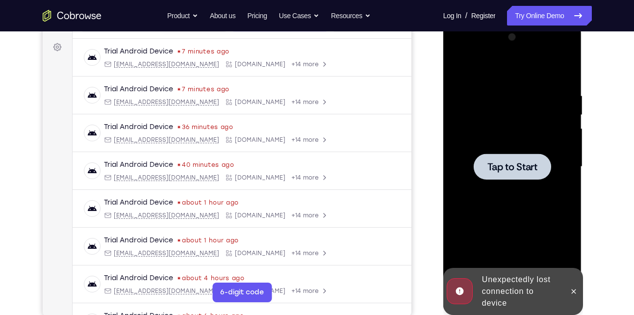
click at [485, 165] on div at bounding box center [513, 167] width 78 height 26
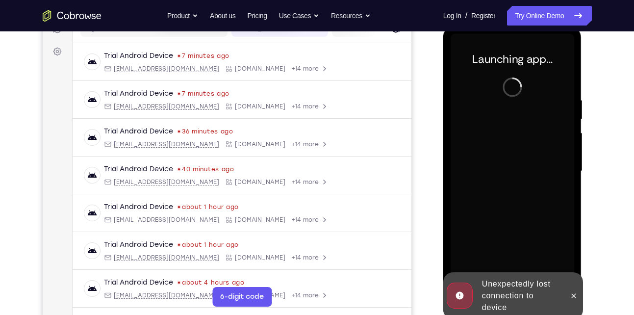
scroll to position [153, 0]
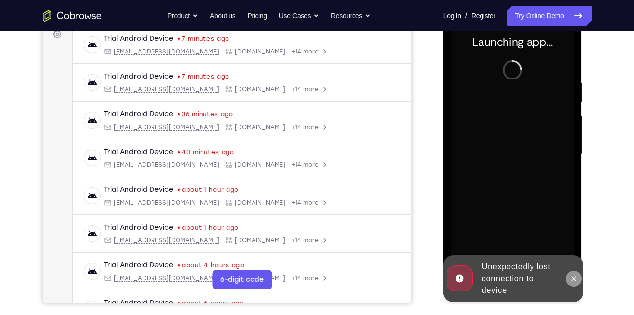
click at [571, 276] on icon at bounding box center [574, 279] width 8 height 8
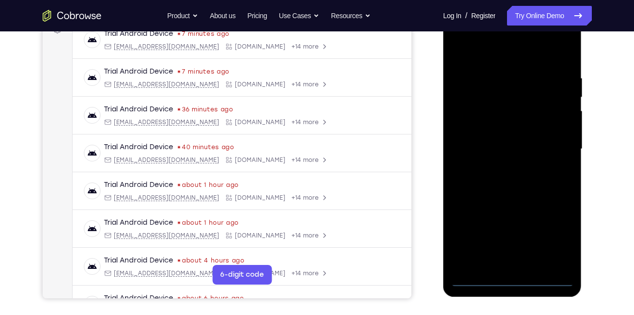
scroll to position [158, 0]
click at [512, 280] on div at bounding box center [513, 148] width 124 height 275
click at [561, 238] on div at bounding box center [513, 148] width 124 height 275
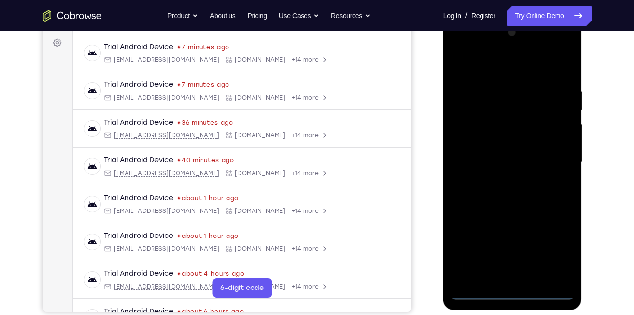
click at [509, 71] on div at bounding box center [513, 162] width 124 height 275
click at [547, 162] on div at bounding box center [513, 162] width 124 height 275
click at [504, 181] on div at bounding box center [513, 162] width 124 height 275
click at [507, 154] on div at bounding box center [513, 162] width 124 height 275
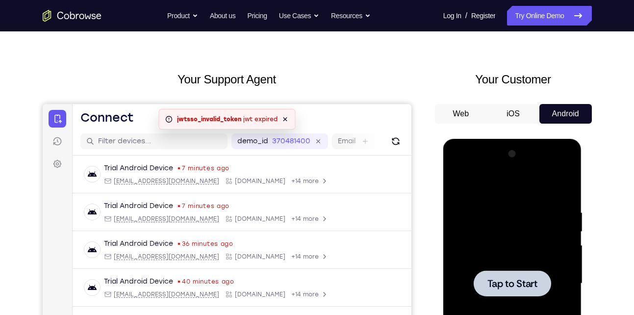
scroll to position [0, 0]
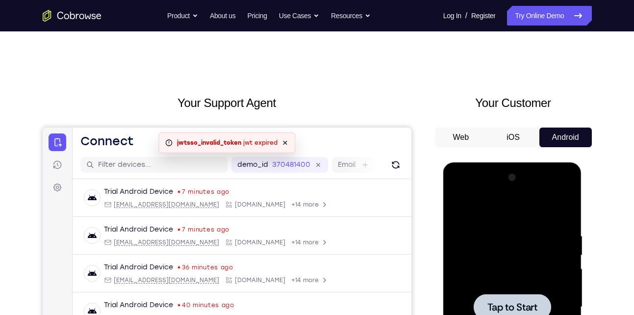
click at [482, 263] on div at bounding box center [513, 307] width 124 height 275
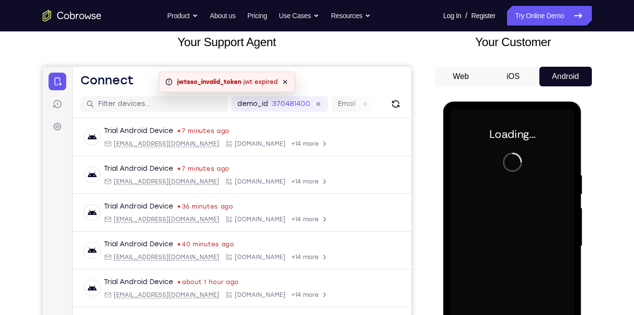
scroll to position [77, 0]
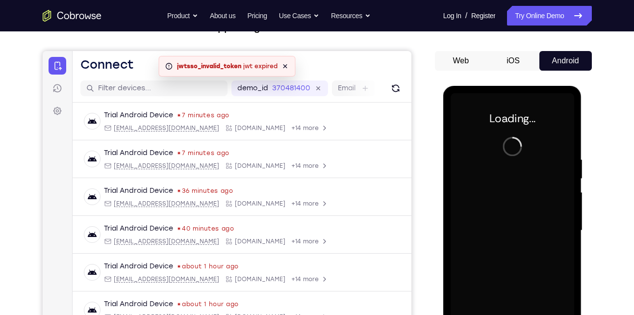
click at [520, 60] on button "iOS" at bounding box center [513, 61] width 52 height 20
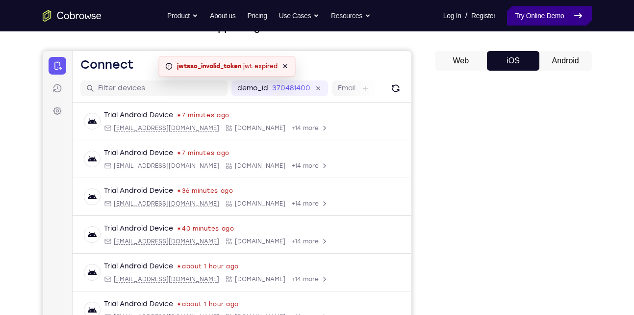
click at [527, 25] on link "Try Online Demo" at bounding box center [549, 16] width 84 height 20
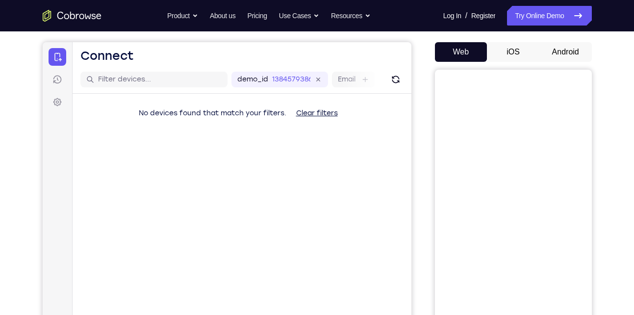
click at [562, 59] on button "Android" at bounding box center [566, 52] width 52 height 20
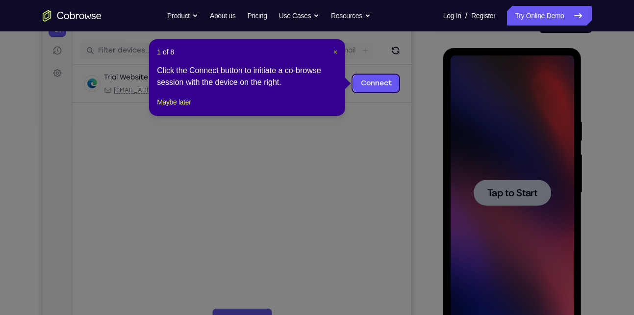
click at [334, 52] on span "×" at bounding box center [336, 52] width 4 height 8
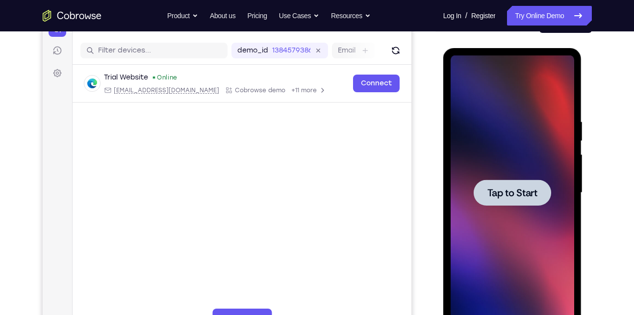
click at [490, 182] on div at bounding box center [513, 193] width 78 height 26
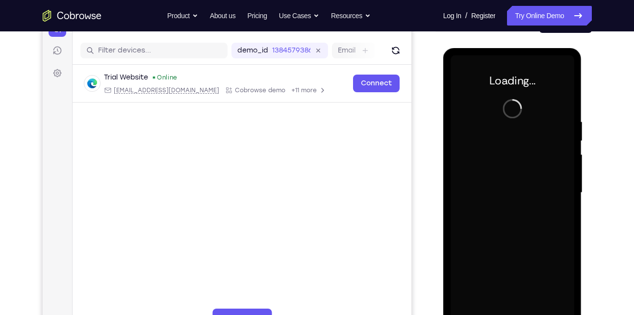
scroll to position [151, 0]
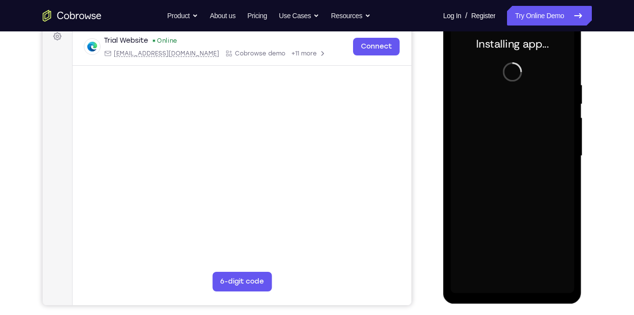
drag, startPoint x: 490, startPoint y: 145, endPoint x: 516, endPoint y: 286, distance: 142.7
click at [516, 286] on div at bounding box center [513, 156] width 124 height 275
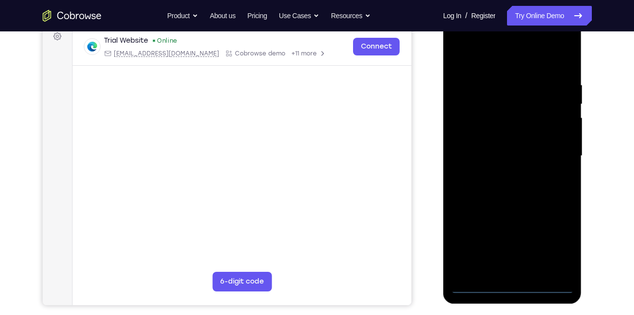
click at [516, 286] on div at bounding box center [513, 156] width 124 height 275
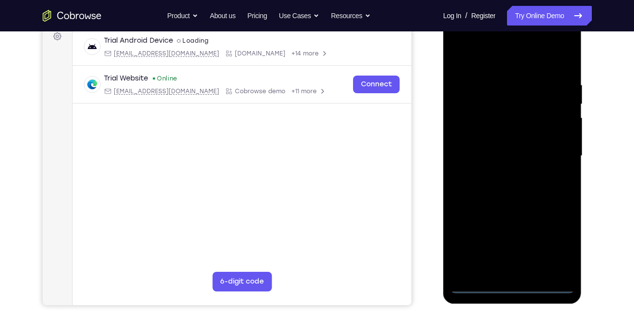
click at [514, 286] on div at bounding box center [513, 156] width 124 height 275
click at [557, 240] on div at bounding box center [513, 156] width 124 height 275
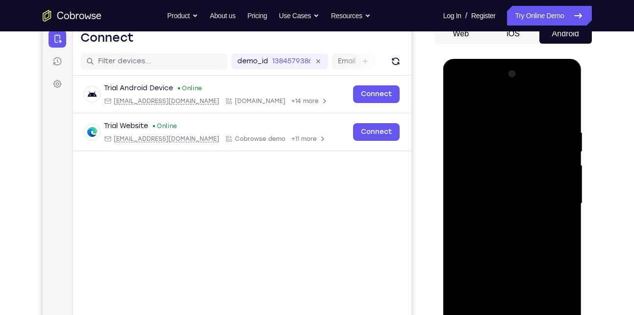
scroll to position [102, 0]
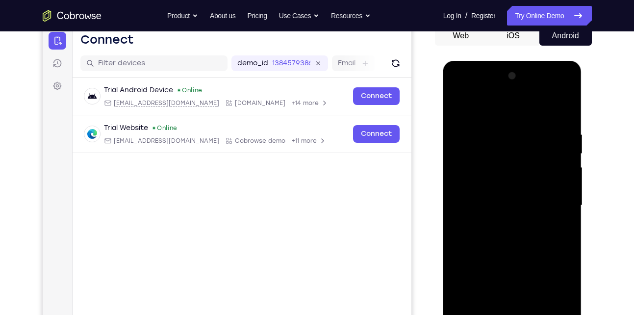
click at [498, 103] on div at bounding box center [513, 205] width 124 height 275
click at [556, 207] on div at bounding box center [513, 205] width 124 height 275
drag, startPoint x: 504, startPoint y: 221, endPoint x: 762, endPoint y: 117, distance: 277.7
click at [504, 221] on div at bounding box center [513, 205] width 124 height 275
click at [536, 196] on div at bounding box center [513, 205] width 124 height 275
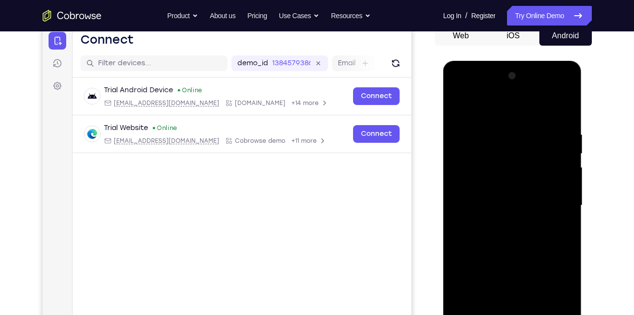
click at [533, 204] on div at bounding box center [513, 205] width 124 height 275
click at [516, 234] on div at bounding box center [513, 205] width 124 height 275
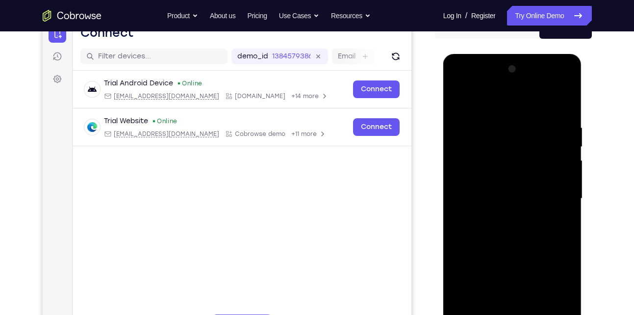
scroll to position [111, 0]
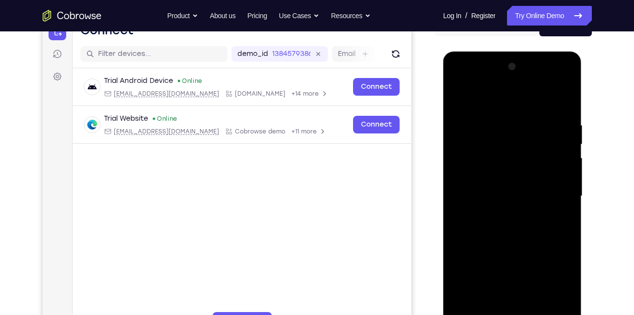
click at [516, 227] on div at bounding box center [513, 196] width 124 height 275
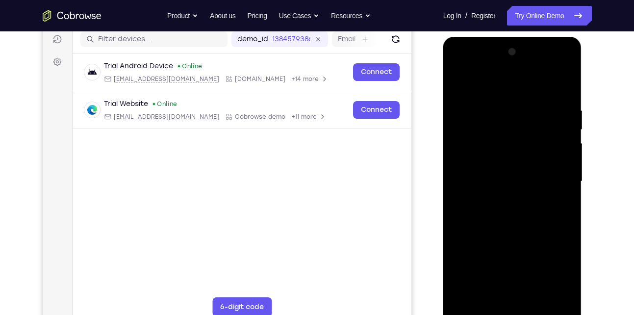
scroll to position [126, 0]
click at [519, 228] on div at bounding box center [513, 181] width 124 height 275
drag, startPoint x: 519, startPoint y: 228, endPoint x: 519, endPoint y: 165, distance: 62.8
click at [519, 165] on div at bounding box center [513, 181] width 124 height 275
click at [538, 295] on div at bounding box center [513, 181] width 124 height 275
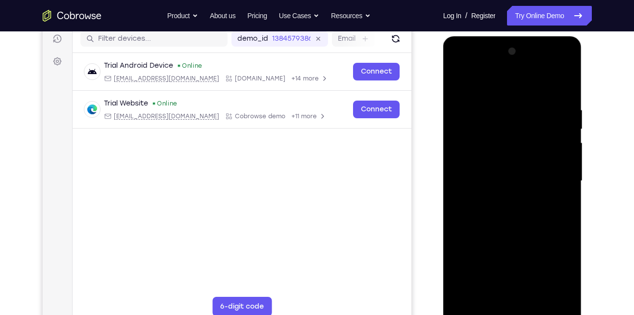
click at [515, 229] on div at bounding box center [513, 181] width 124 height 275
click at [505, 232] on div at bounding box center [513, 181] width 124 height 275
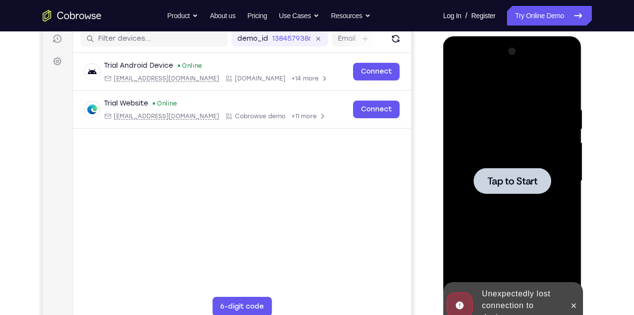
click at [512, 190] on div at bounding box center [513, 181] width 78 height 26
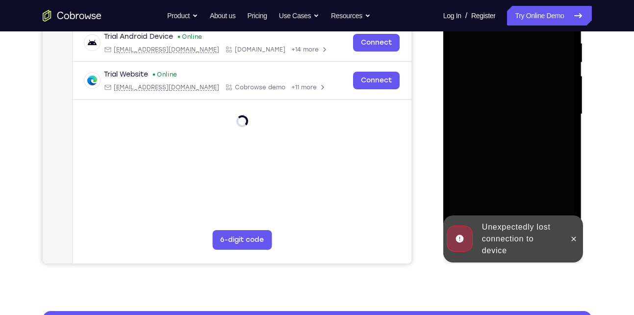
scroll to position [193, 0]
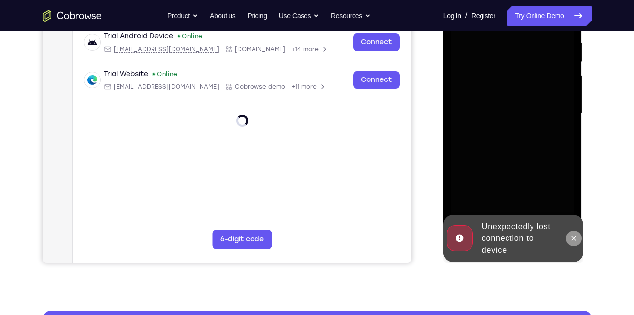
click at [575, 239] on icon at bounding box center [574, 238] width 4 height 4
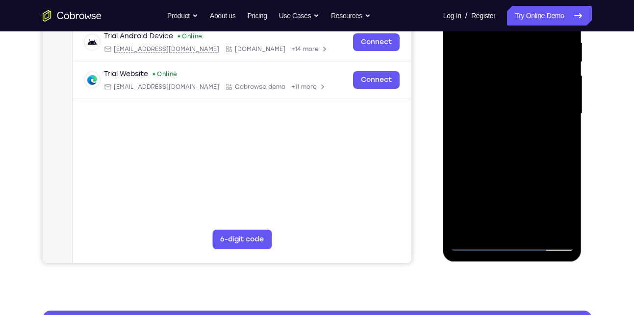
click at [510, 243] on div at bounding box center [513, 113] width 124 height 275
click at [512, 243] on div at bounding box center [513, 113] width 124 height 275
click at [562, 200] on div at bounding box center [513, 113] width 124 height 275
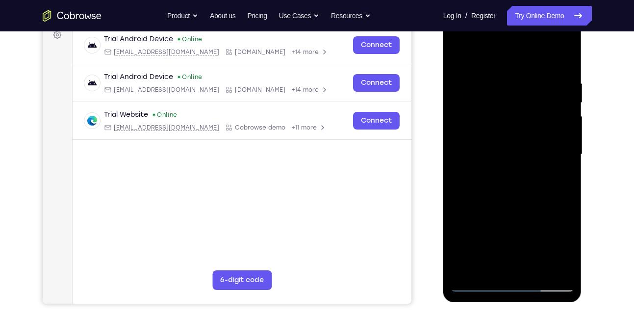
scroll to position [152, 0]
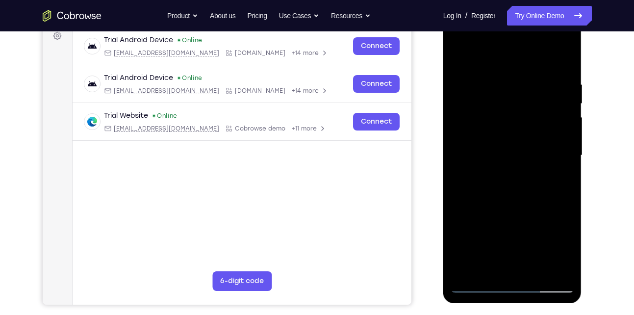
click at [492, 64] on div at bounding box center [513, 155] width 124 height 275
click at [552, 150] on div at bounding box center [513, 155] width 124 height 275
click at [524, 274] on div at bounding box center [513, 155] width 124 height 275
click at [518, 148] on div at bounding box center [513, 155] width 124 height 275
click at [518, 119] on div at bounding box center [513, 155] width 124 height 275
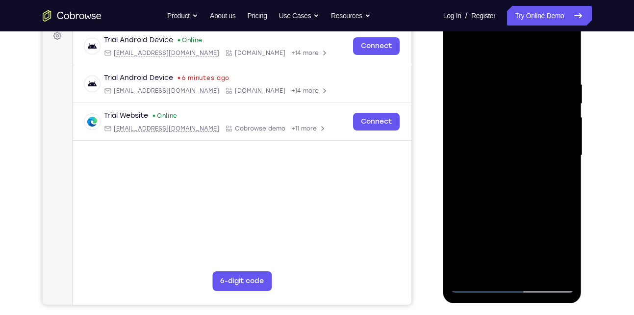
click at [512, 154] on div at bounding box center [513, 155] width 124 height 275
click at [474, 187] on div at bounding box center [513, 155] width 124 height 275
click at [569, 67] on div at bounding box center [513, 155] width 124 height 275
click at [570, 67] on div at bounding box center [513, 155] width 124 height 275
click at [538, 274] on div at bounding box center [513, 155] width 124 height 275
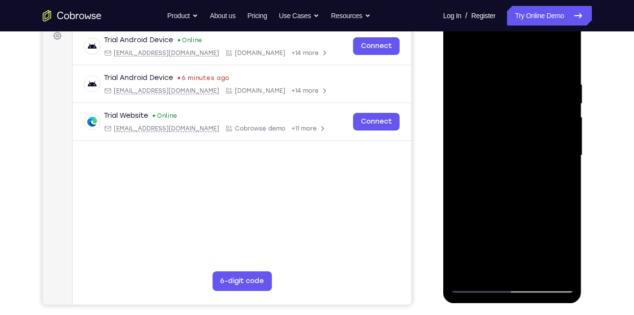
click at [532, 210] on div at bounding box center [513, 155] width 124 height 275
click at [463, 58] on div at bounding box center [513, 155] width 124 height 275
click at [567, 59] on div at bounding box center [513, 155] width 124 height 275
click at [480, 73] on div at bounding box center [513, 155] width 124 height 275
drag, startPoint x: 493, startPoint y: 187, endPoint x: 493, endPoint y: 85, distance: 102.0
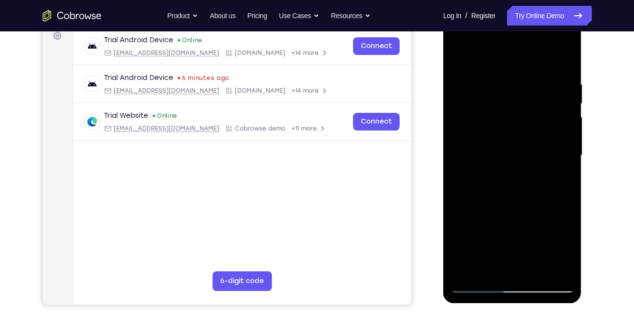
click at [493, 85] on div at bounding box center [513, 155] width 124 height 275
click at [558, 271] on div at bounding box center [513, 155] width 124 height 275
drag, startPoint x: 518, startPoint y: 110, endPoint x: 532, endPoint y: 248, distance: 138.6
click at [532, 248] on div at bounding box center [513, 155] width 124 height 275
click at [464, 274] on div at bounding box center [513, 155] width 124 height 275
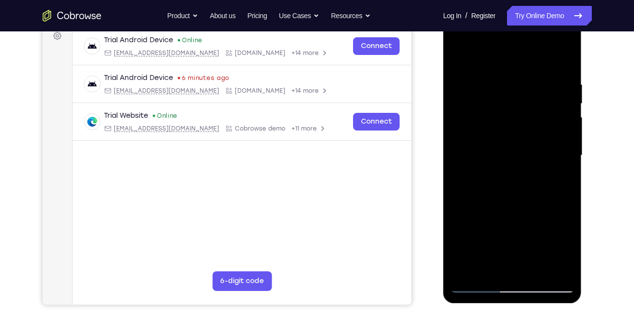
drag, startPoint x: 509, startPoint y: 88, endPoint x: 520, endPoint y: 267, distance: 179.9
click at [520, 267] on div at bounding box center [513, 155] width 124 height 275
click at [492, 272] on div at bounding box center [513, 155] width 124 height 275
click at [478, 53] on div at bounding box center [513, 155] width 124 height 275
click at [506, 77] on div at bounding box center [513, 155] width 124 height 275
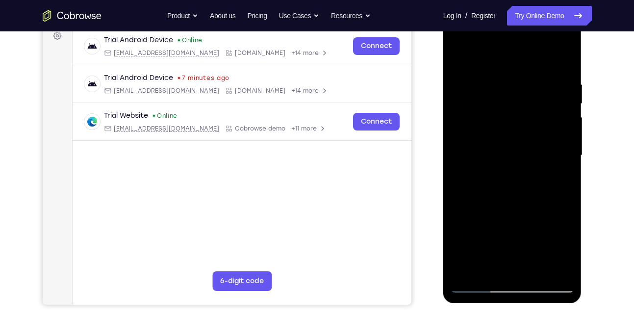
click at [480, 214] on div at bounding box center [513, 155] width 124 height 275
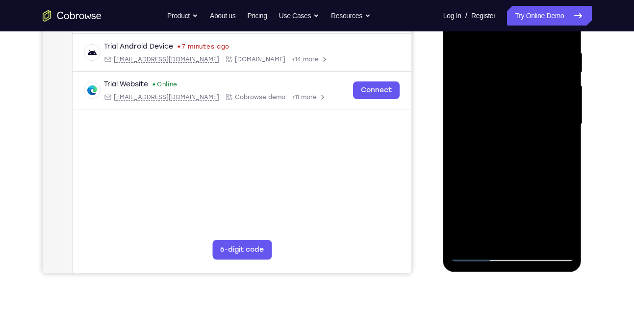
scroll to position [183, 0]
drag, startPoint x: 480, startPoint y: 182, endPoint x: 477, endPoint y: 114, distance: 68.2
click at [477, 114] on div at bounding box center [513, 123] width 124 height 275
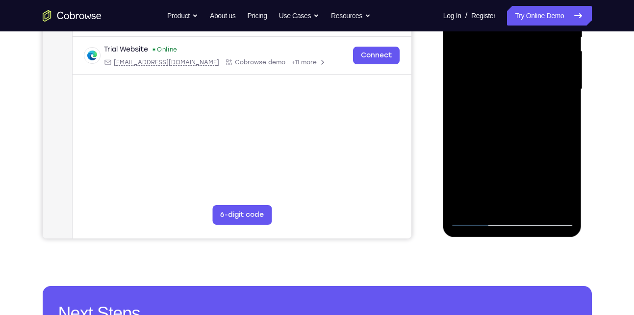
scroll to position [218, 0]
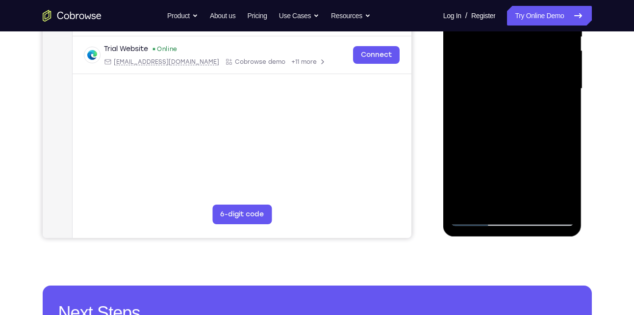
click at [478, 143] on div at bounding box center [513, 88] width 124 height 275
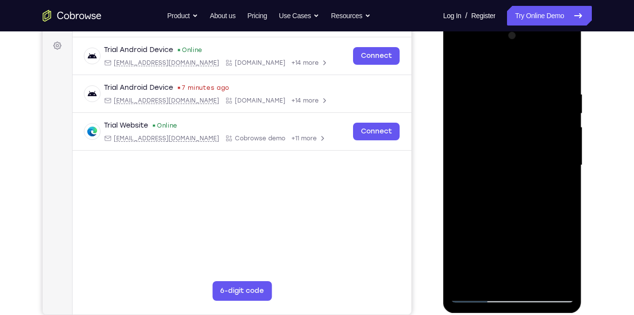
scroll to position [141, 0]
drag, startPoint x: 478, startPoint y: 220, endPoint x: 483, endPoint y: 281, distance: 61.0
click at [483, 281] on div at bounding box center [513, 165] width 124 height 275
click at [458, 68] on div at bounding box center [513, 165] width 124 height 275
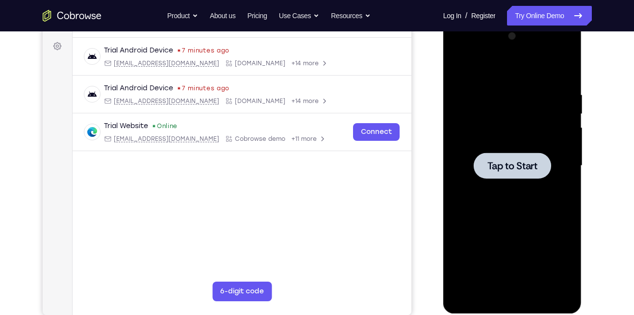
click at [539, 159] on div at bounding box center [513, 166] width 78 height 26
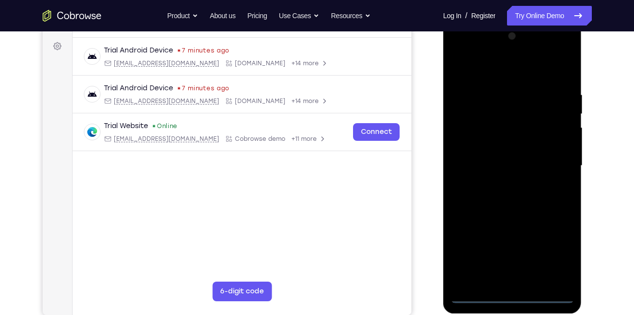
click at [514, 294] on div at bounding box center [513, 165] width 124 height 275
click at [556, 249] on div at bounding box center [513, 165] width 124 height 275
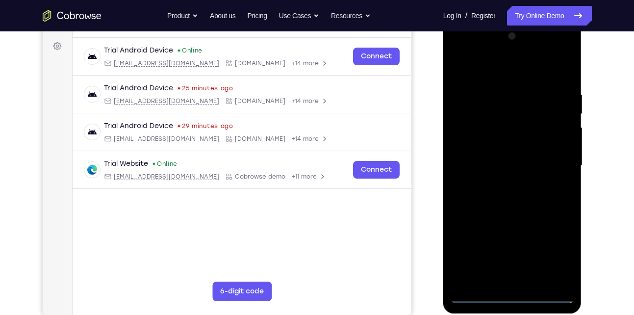
click at [478, 74] on div at bounding box center [513, 165] width 124 height 275
click at [558, 163] on div at bounding box center [513, 165] width 124 height 275
click at [504, 183] on div at bounding box center [513, 165] width 124 height 275
click at [525, 155] on div at bounding box center [513, 165] width 124 height 275
click at [523, 165] on div at bounding box center [513, 165] width 124 height 275
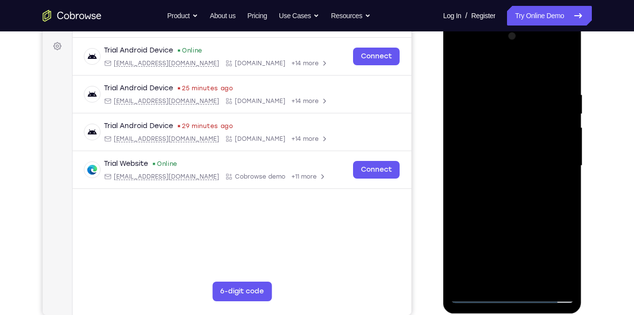
click at [515, 196] on div at bounding box center [513, 165] width 124 height 275
click at [564, 78] on div at bounding box center [513, 165] width 124 height 275
click at [534, 282] on div at bounding box center [513, 165] width 124 height 275
click at [525, 215] on div at bounding box center [513, 165] width 124 height 275
click at [520, 163] on div at bounding box center [513, 165] width 124 height 275
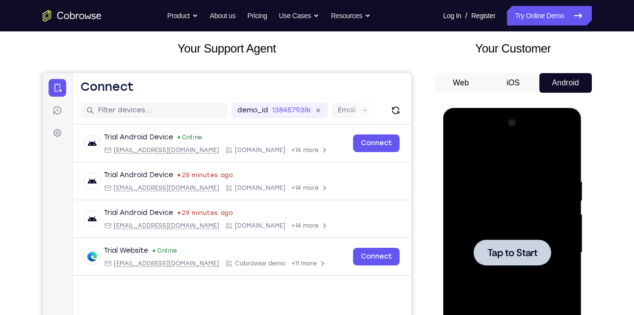
scroll to position [53, 0]
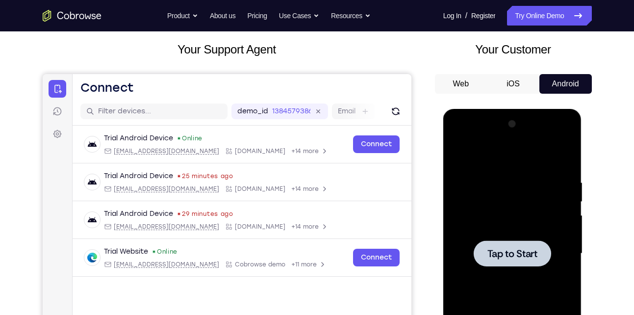
click at [539, 209] on div at bounding box center [513, 253] width 124 height 275
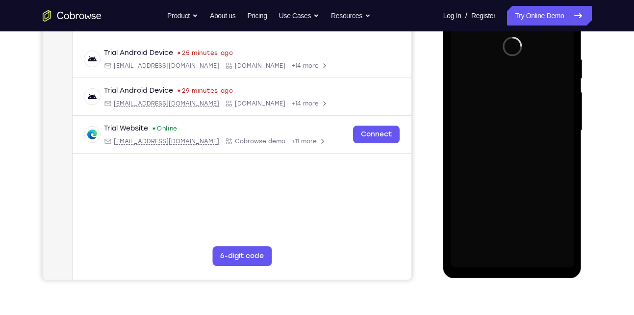
scroll to position [177, 0]
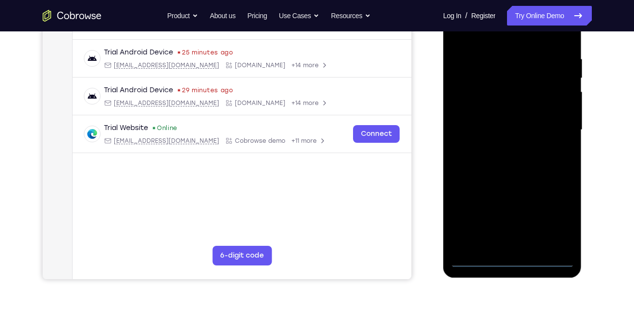
click at [509, 262] on div at bounding box center [513, 130] width 124 height 275
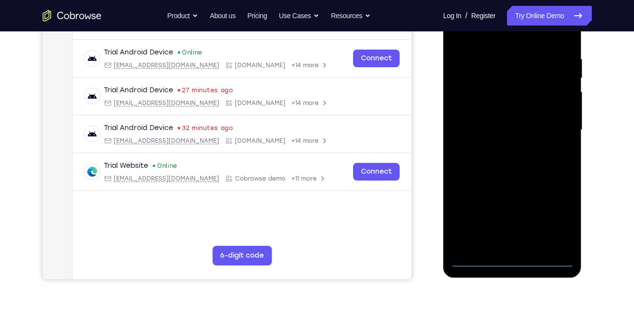
click at [559, 223] on div at bounding box center [513, 130] width 124 height 275
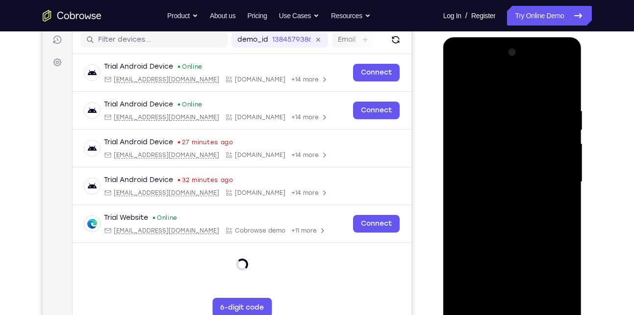
scroll to position [118, 0]
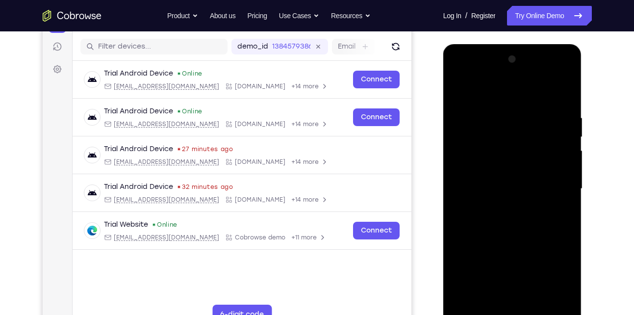
click at [512, 96] on div at bounding box center [513, 189] width 124 height 275
click at [554, 185] on div at bounding box center [513, 189] width 124 height 275
click at [501, 209] on div at bounding box center [513, 189] width 124 height 275
